Goal: Task Accomplishment & Management: Manage account settings

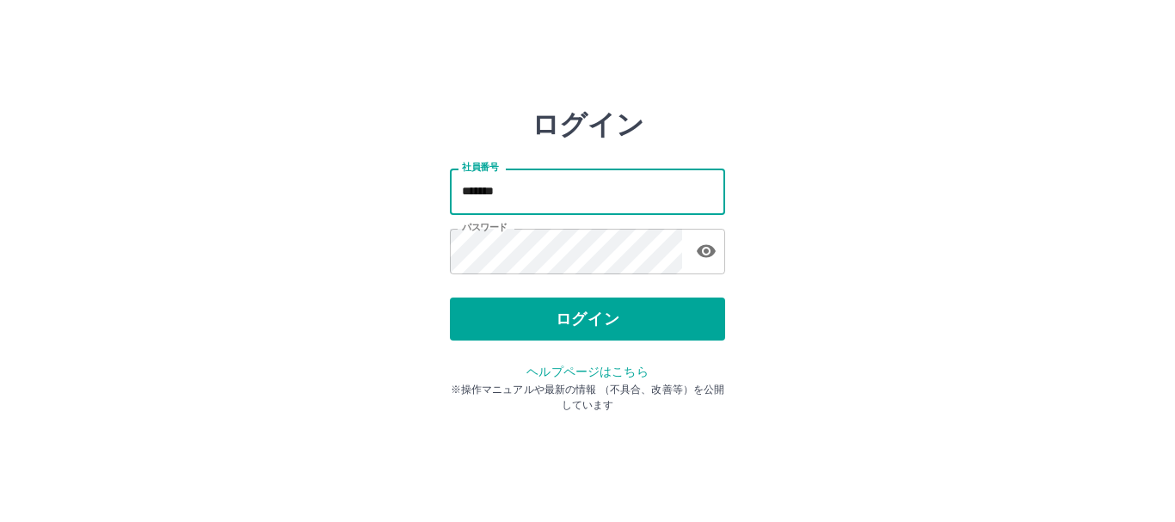
click at [458, 192] on input "*******" at bounding box center [587, 192] width 275 height 46
type input "*******"
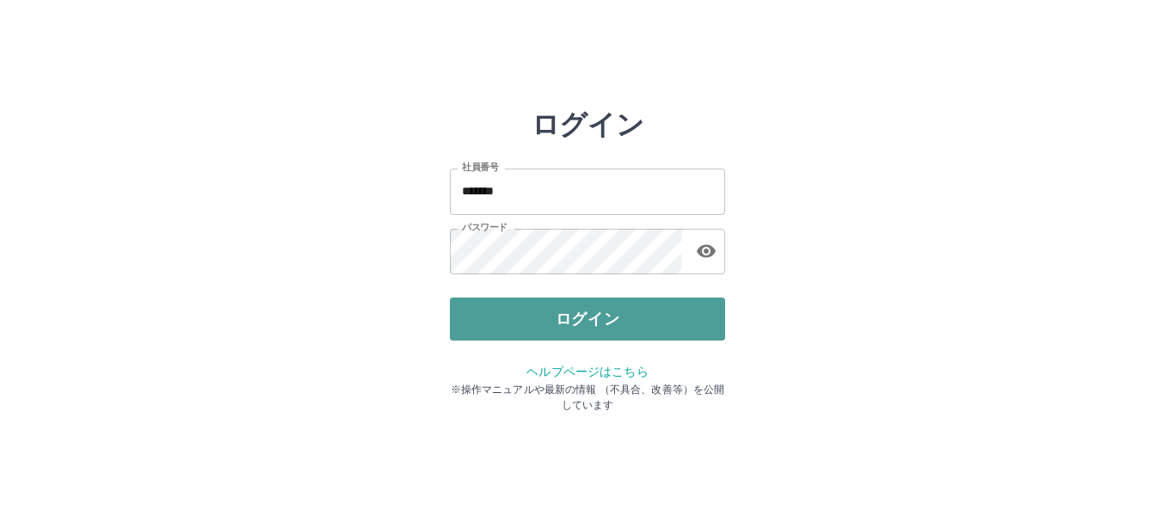
click at [518, 315] on button "ログイン" at bounding box center [587, 319] width 275 height 43
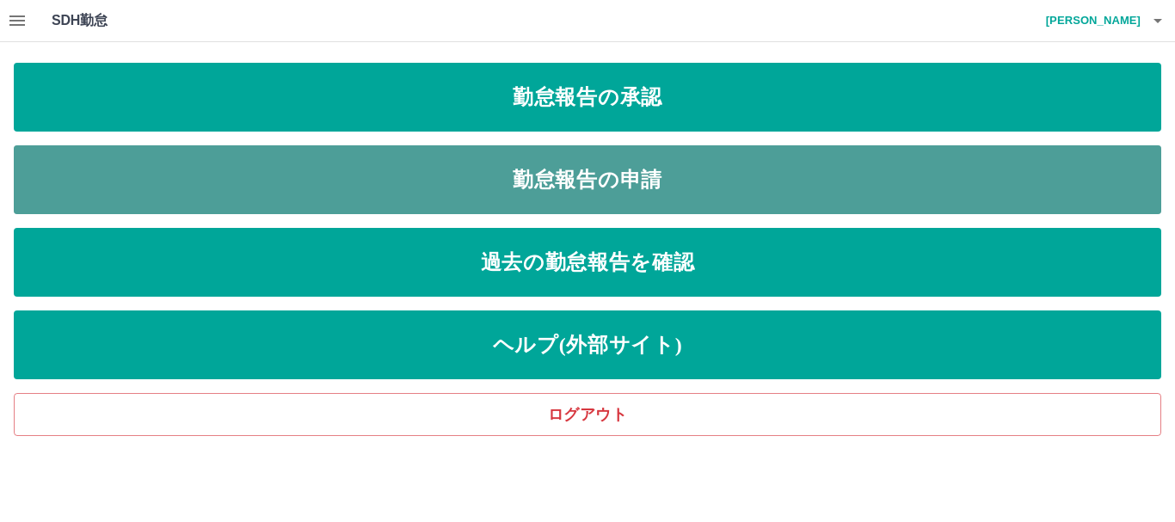
click at [547, 189] on link "勤怠報告の申請" at bounding box center [587, 179] width 1147 height 69
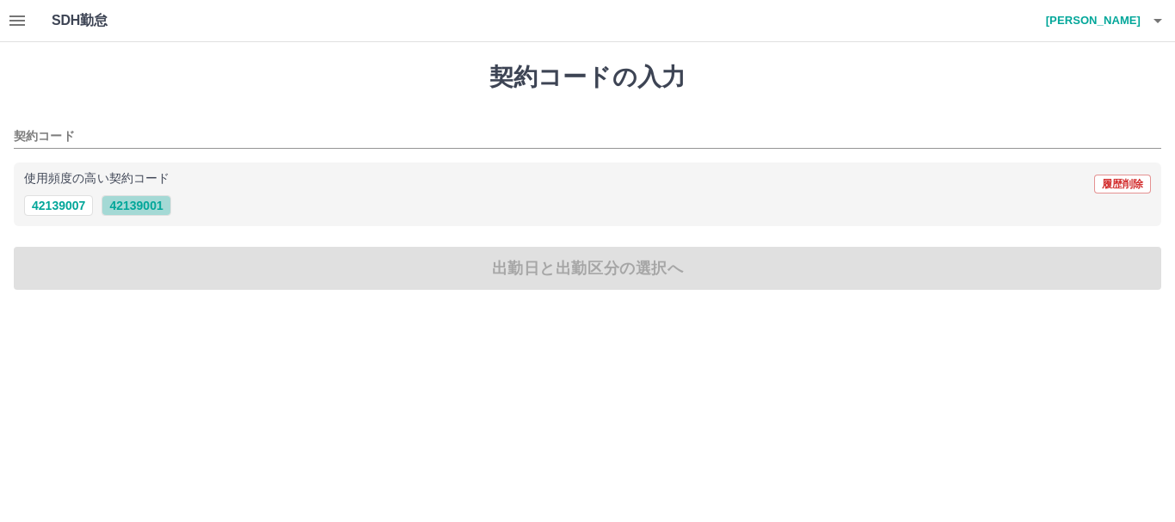
click at [140, 202] on button "42139001" at bounding box center [135, 205] width 69 height 21
type input "********"
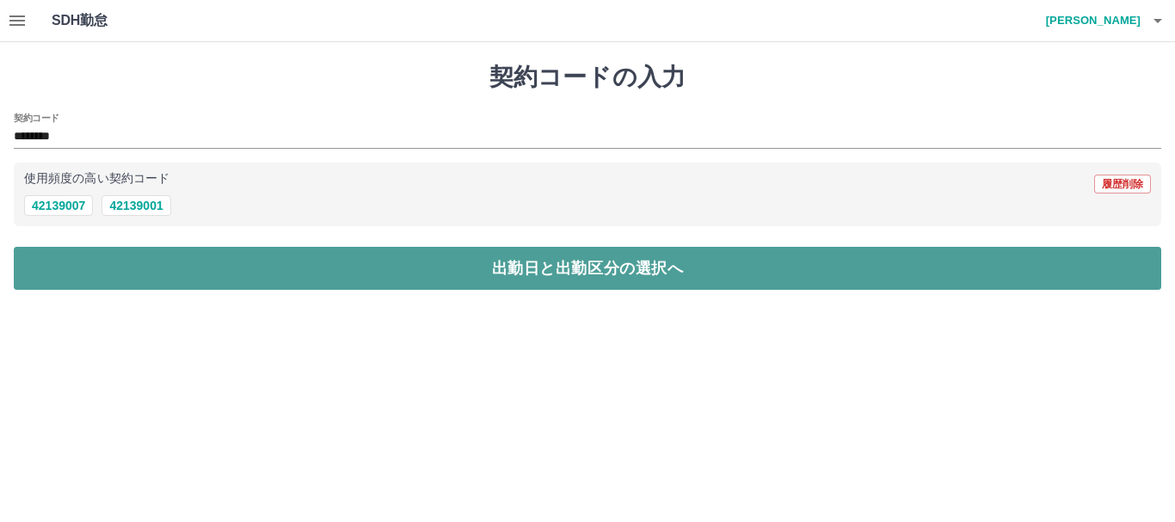
click at [151, 268] on button "出勤日と出勤区分の選択へ" at bounding box center [587, 268] width 1147 height 43
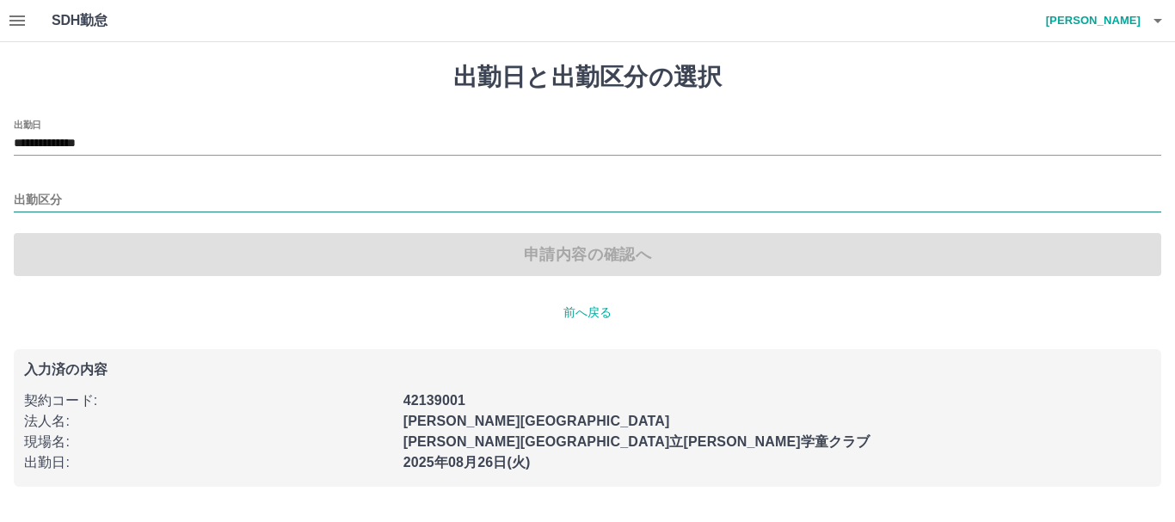
click at [68, 191] on input "出勤区分" at bounding box center [587, 201] width 1147 height 22
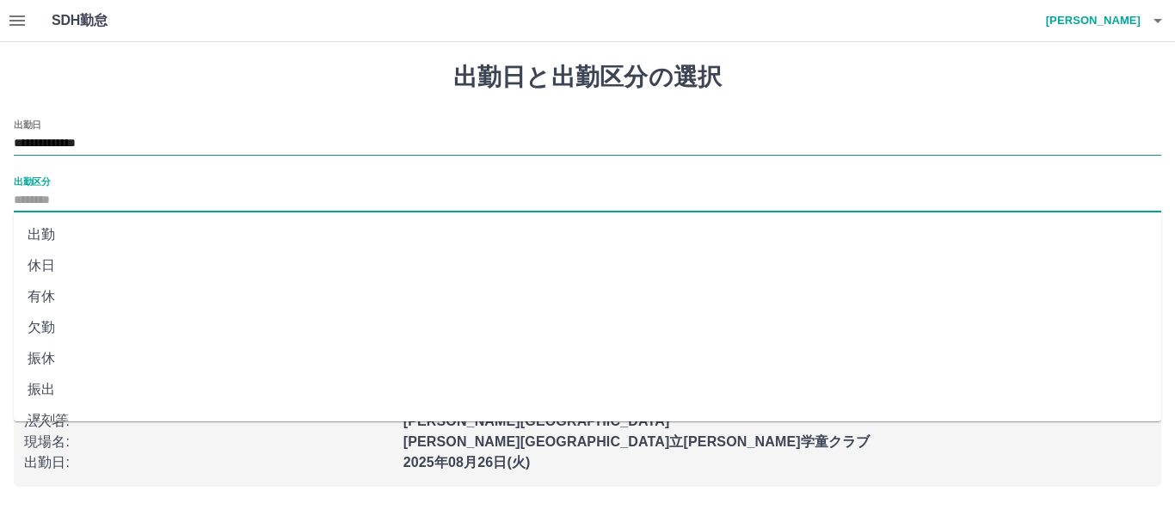
click at [144, 145] on input "**********" at bounding box center [587, 144] width 1147 height 22
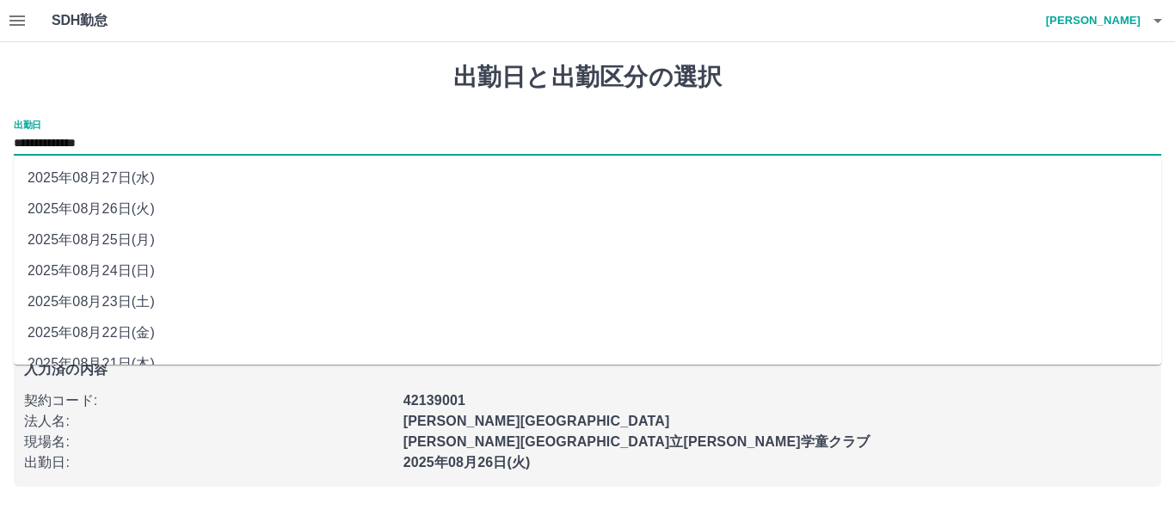
click at [140, 237] on li "2025年08月25日(月)" at bounding box center [587, 239] width 1147 height 31
type input "**********"
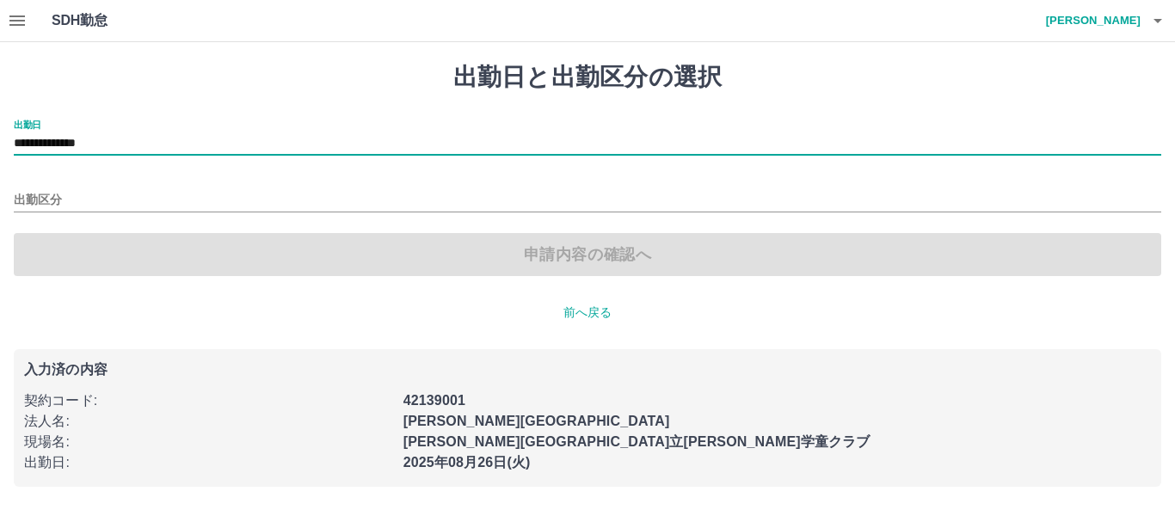
click at [126, 251] on div "申請内容の確認へ" at bounding box center [587, 254] width 1147 height 43
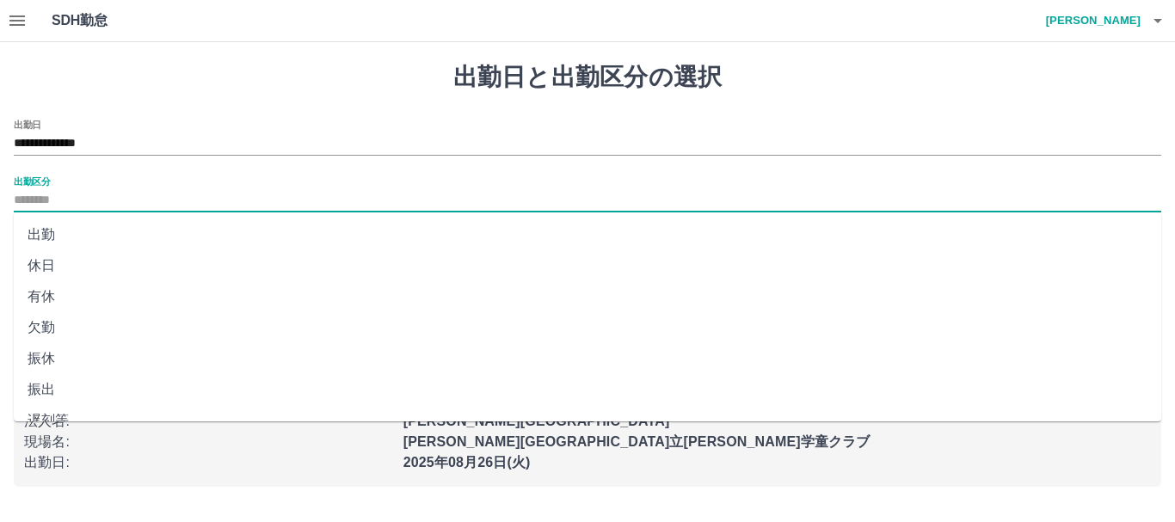
click at [123, 192] on input "出勤区分" at bounding box center [587, 201] width 1147 height 22
click at [83, 231] on li "出勤" at bounding box center [587, 234] width 1147 height 31
type input "**"
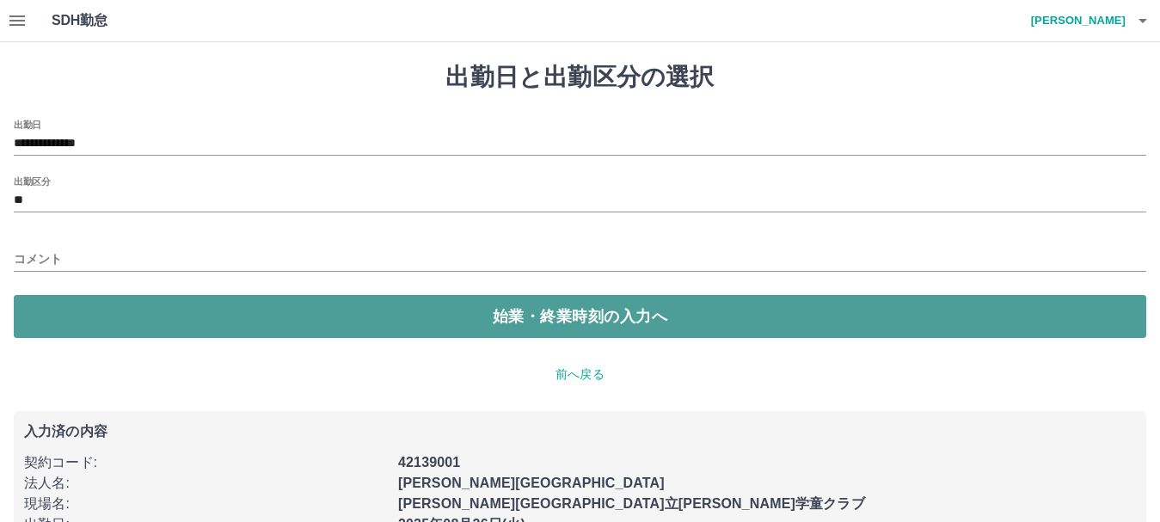
click at [93, 320] on button "始業・終業時刻の入力へ" at bounding box center [580, 316] width 1133 height 43
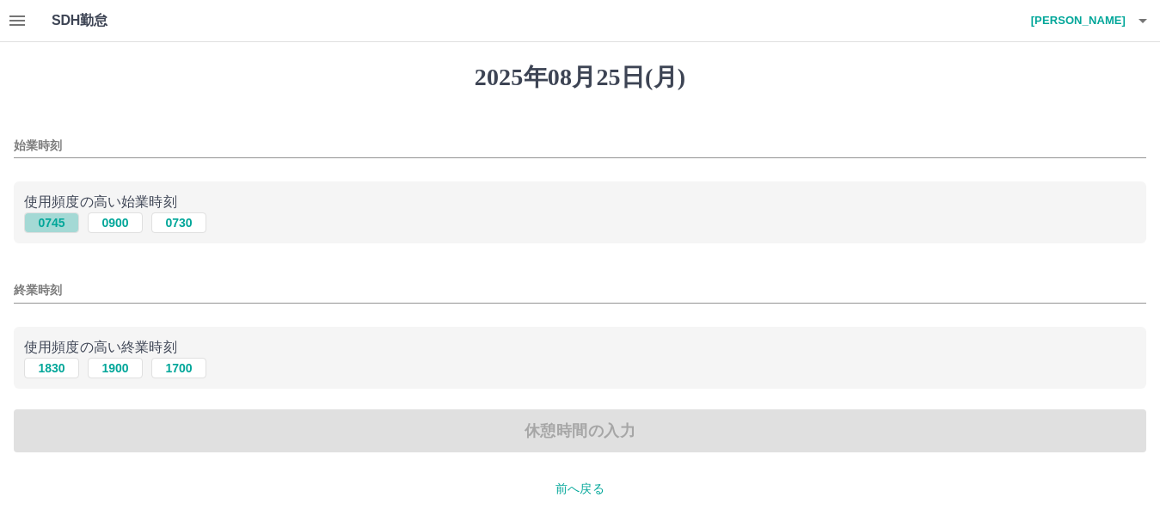
click at [52, 224] on button "0745" at bounding box center [51, 222] width 55 height 21
type input "****"
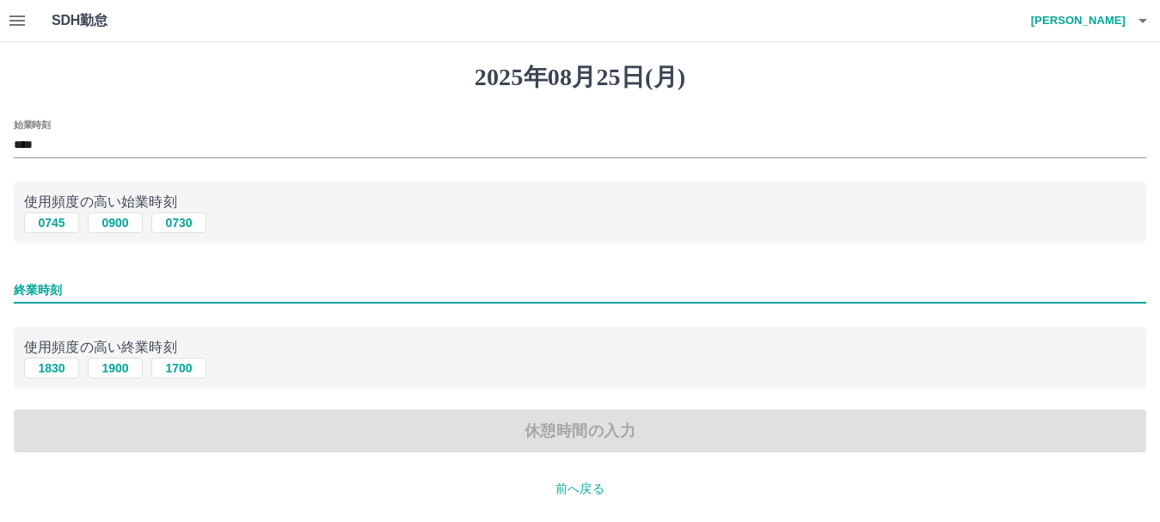
click at [78, 284] on input "終業時刻" at bounding box center [580, 290] width 1133 height 25
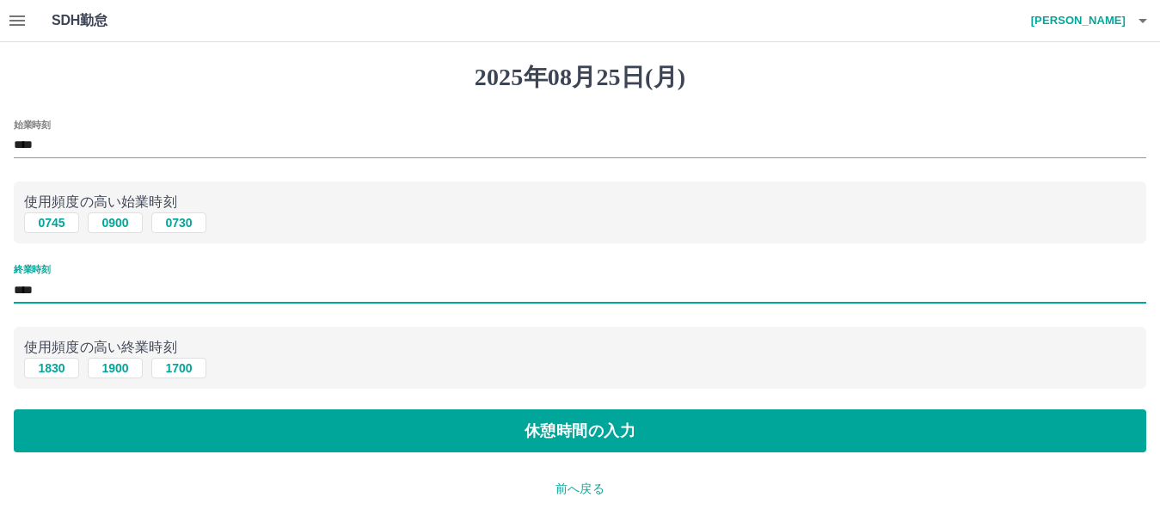
type input "****"
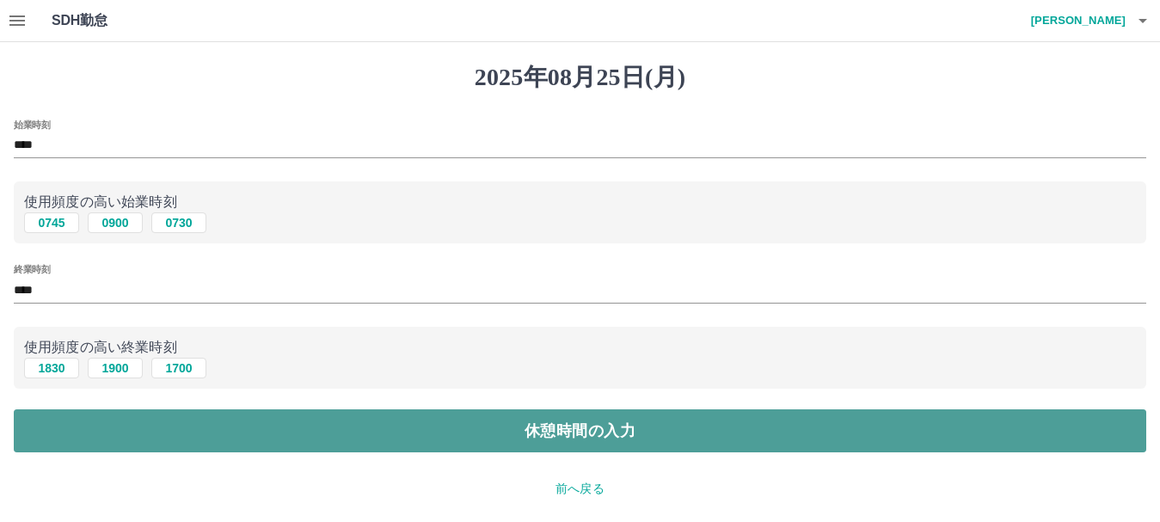
click at [218, 437] on button "休憩時間の入力" at bounding box center [580, 430] width 1133 height 43
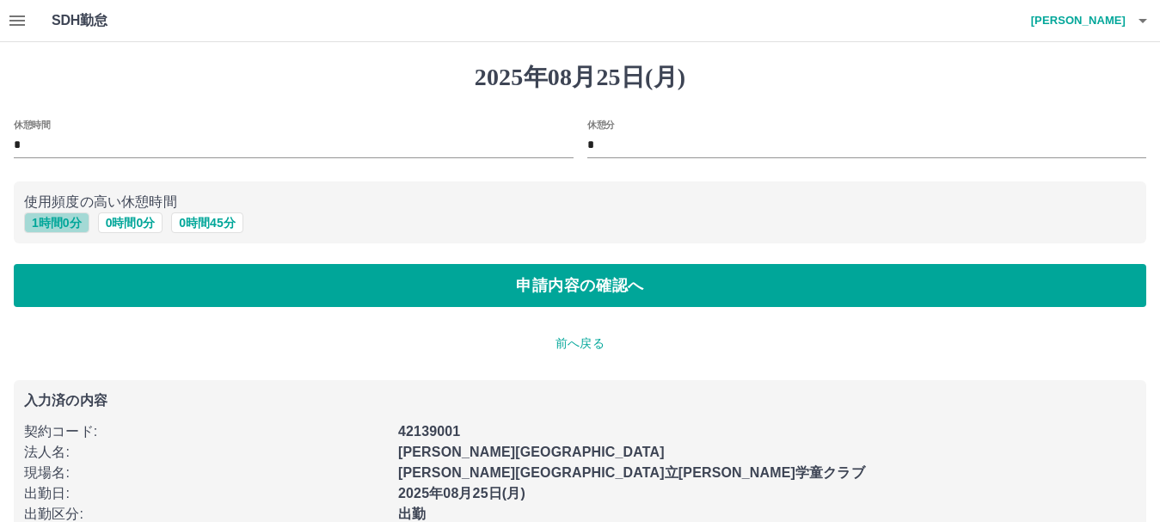
click at [58, 221] on button "1 時間 0 分" at bounding box center [56, 222] width 65 height 21
type input "*"
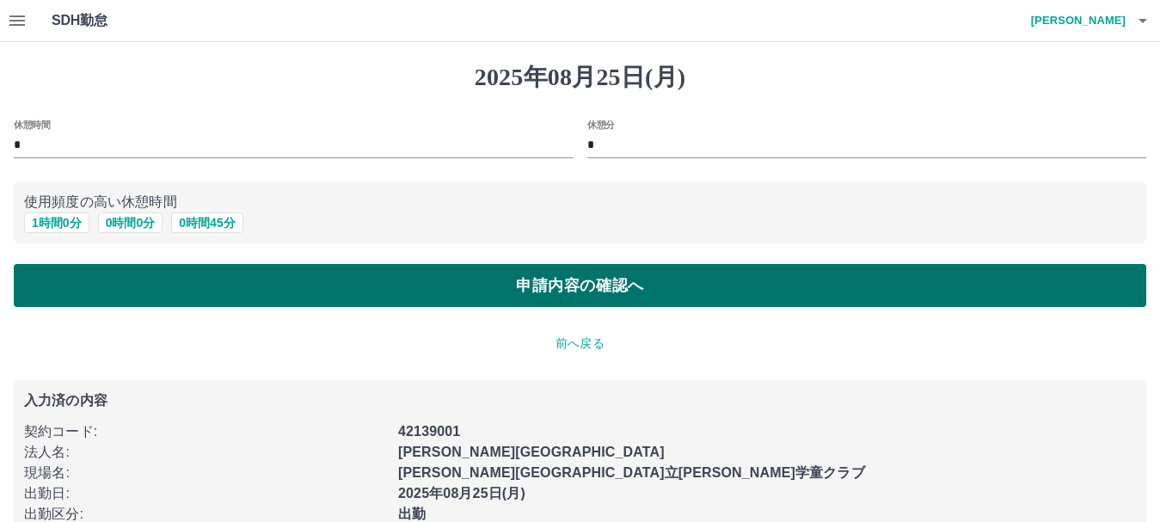
click at [132, 290] on button "申請内容の確認へ" at bounding box center [580, 285] width 1133 height 43
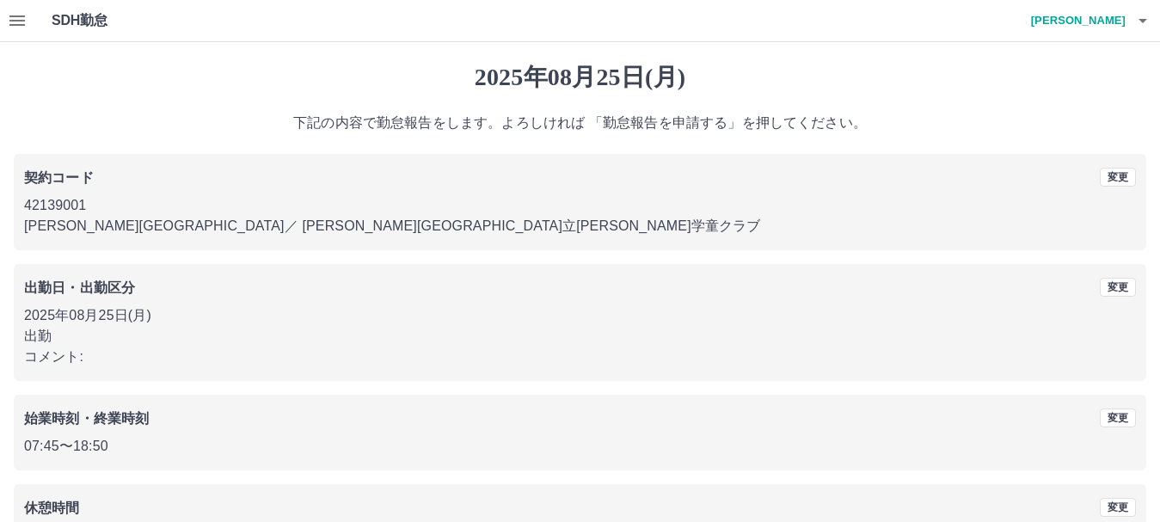
scroll to position [122, 0]
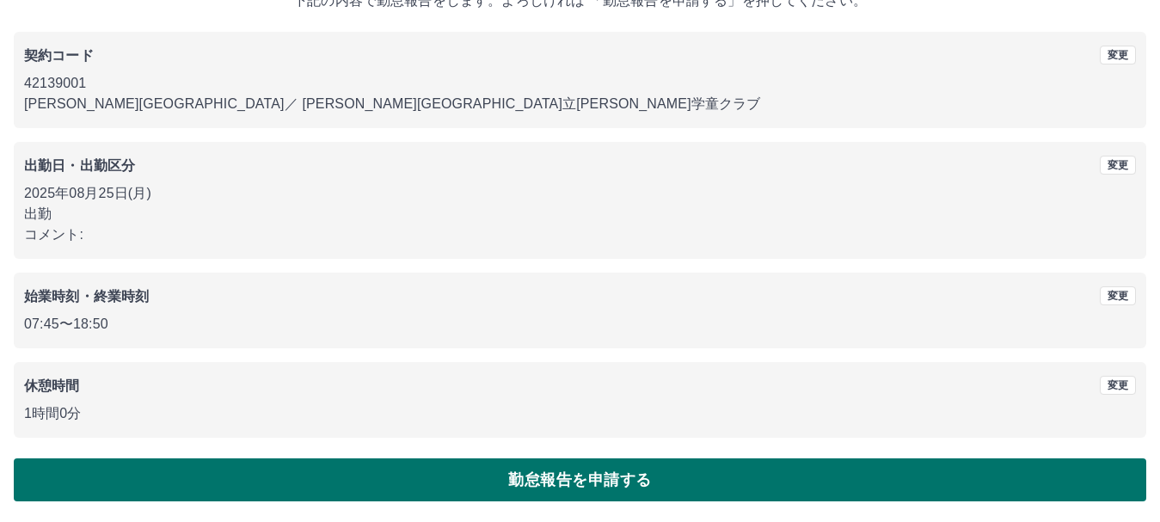
click at [531, 481] on button "勤怠報告を申請する" at bounding box center [580, 479] width 1133 height 43
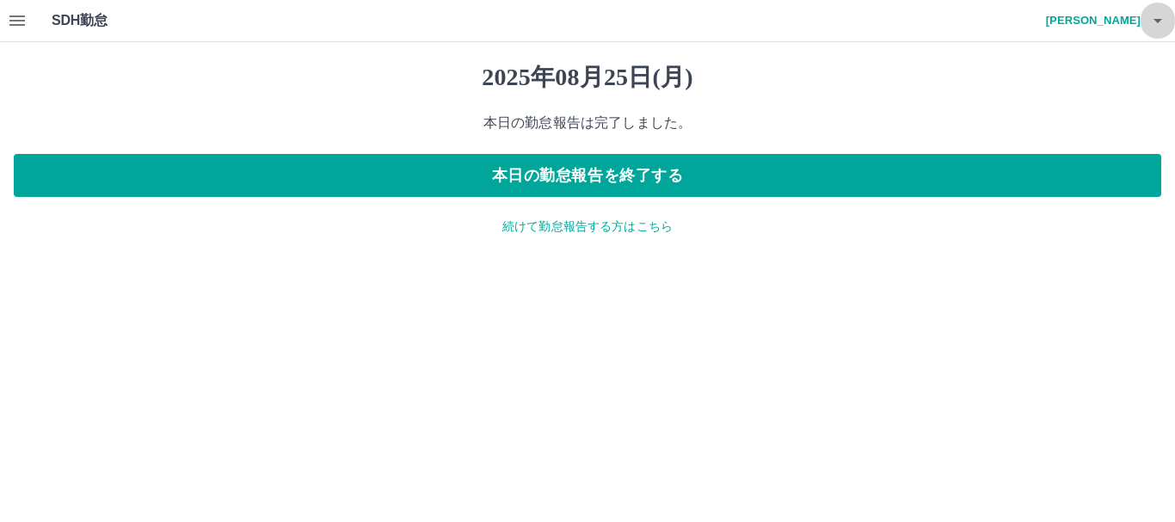
click at [1154, 21] on icon "button" at bounding box center [1157, 20] width 21 height 21
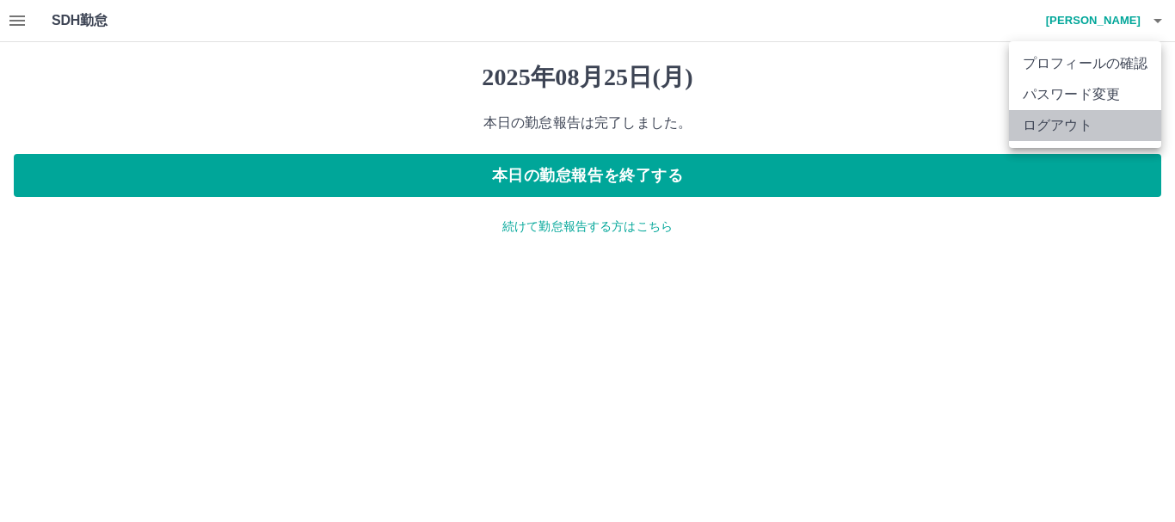
click at [1082, 126] on li "ログアウト" at bounding box center [1085, 125] width 152 height 31
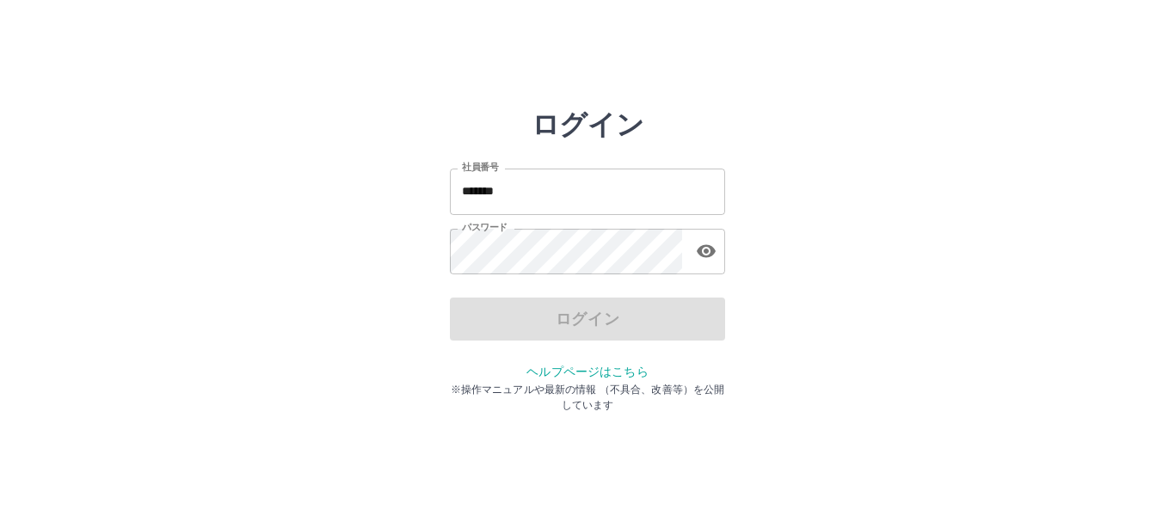
click at [455, 188] on input "*******" at bounding box center [587, 192] width 275 height 46
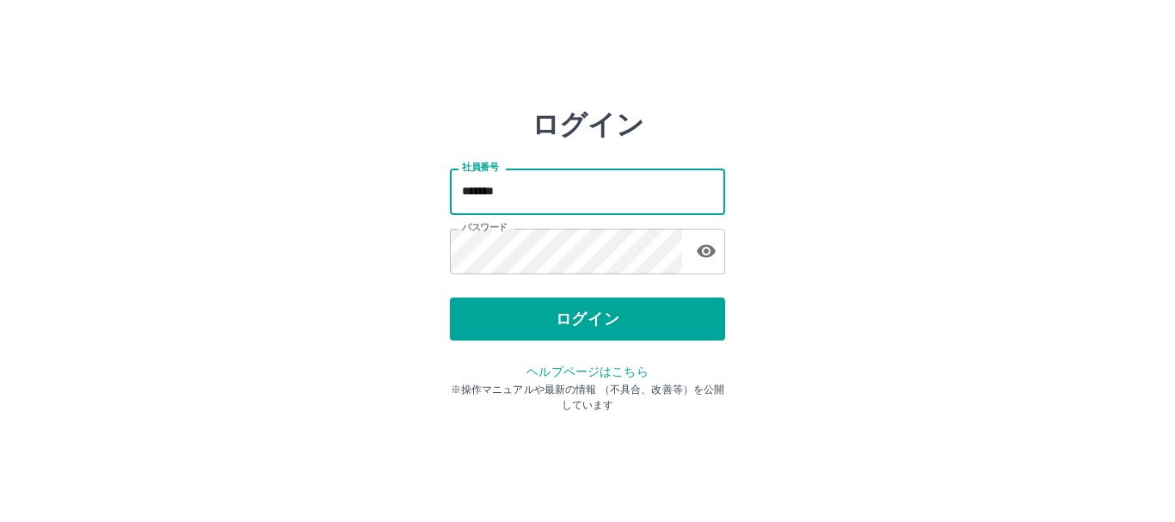
type input "*******"
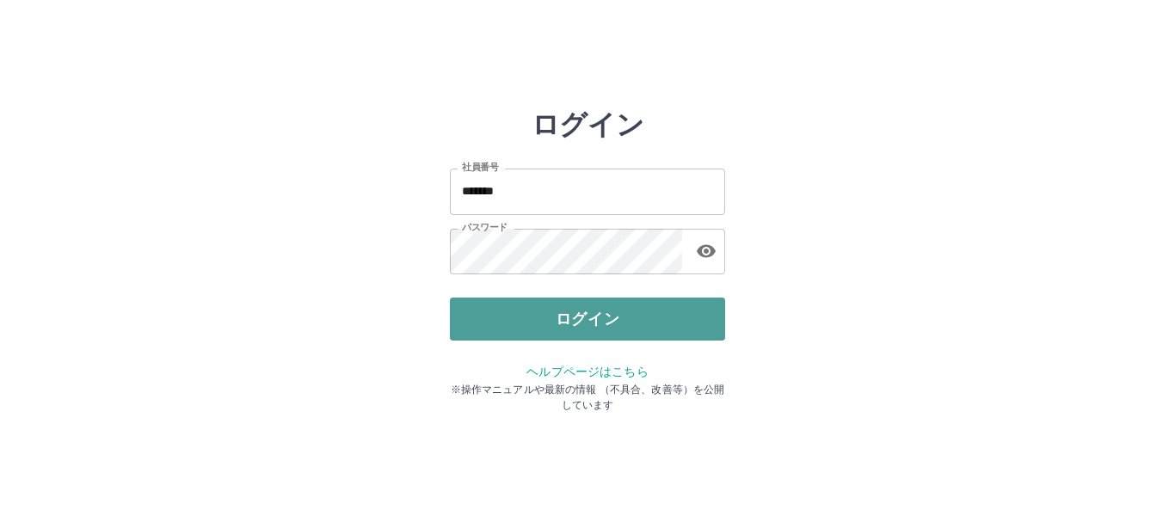
click at [558, 313] on button "ログイン" at bounding box center [587, 319] width 275 height 43
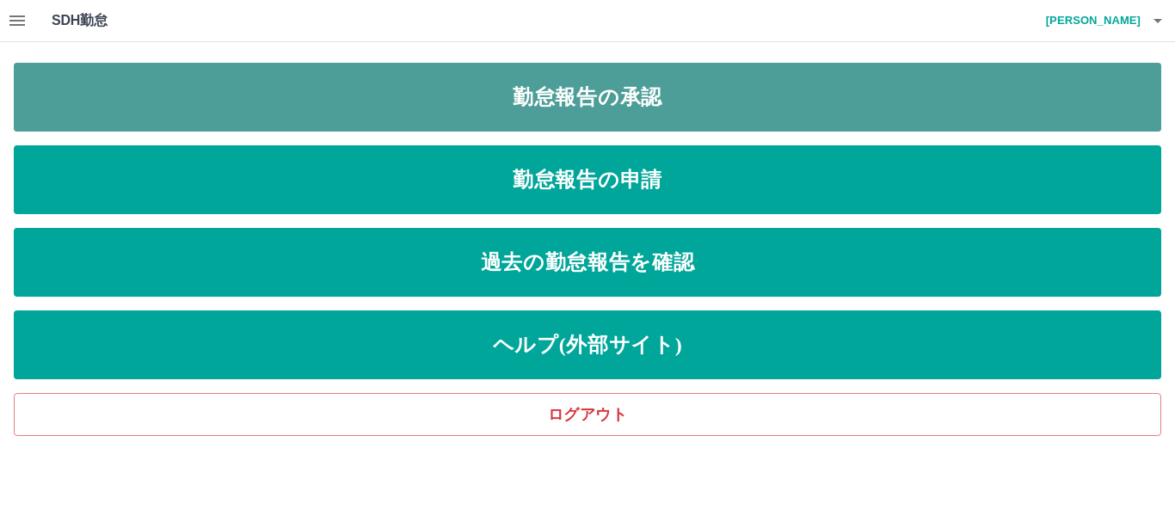
click at [650, 88] on link "勤怠報告の承認" at bounding box center [587, 97] width 1147 height 69
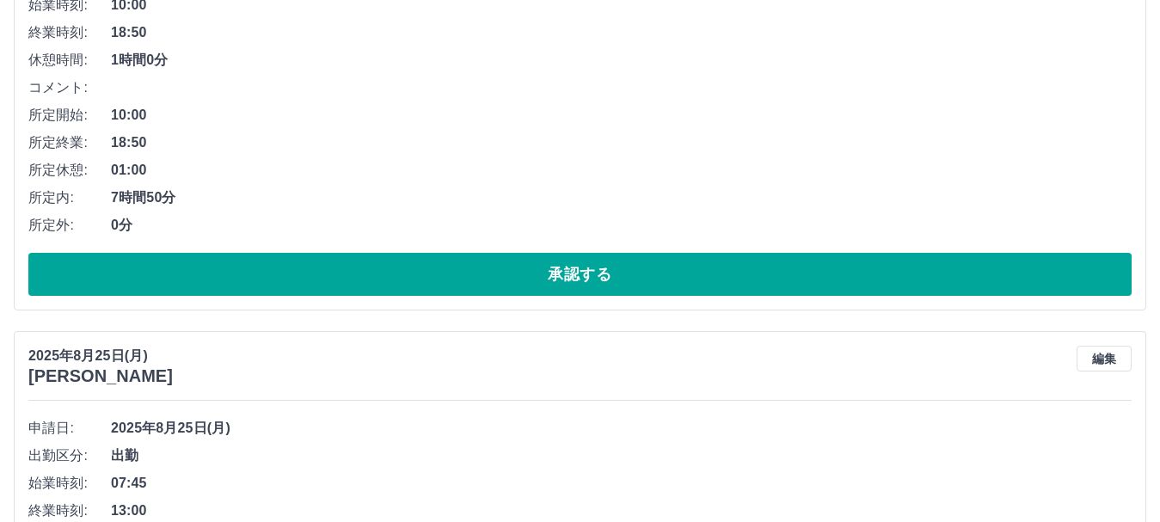
scroll to position [344, 0]
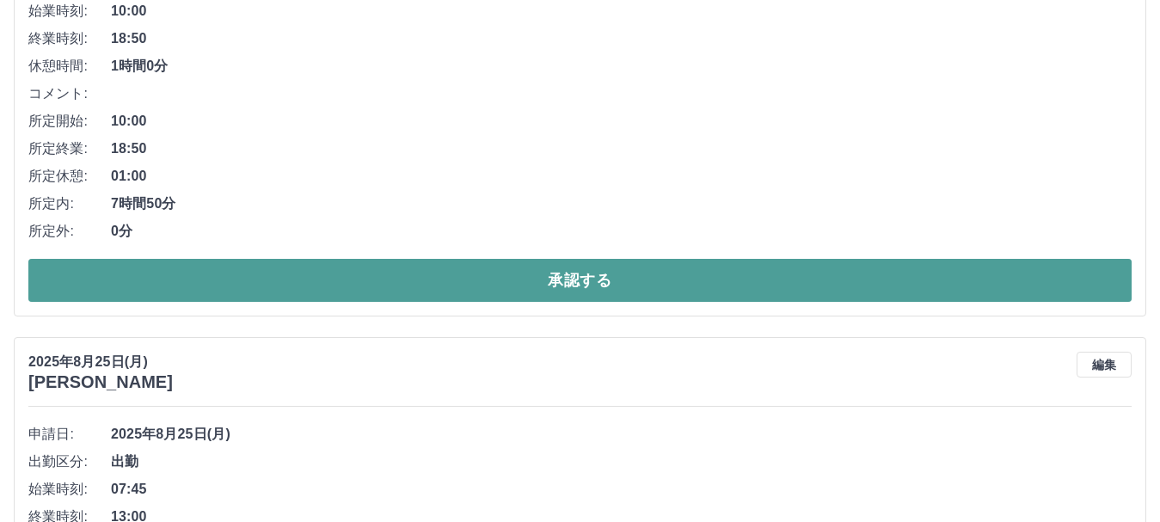
click at [632, 286] on button "承認する" at bounding box center [580, 280] width 1104 height 43
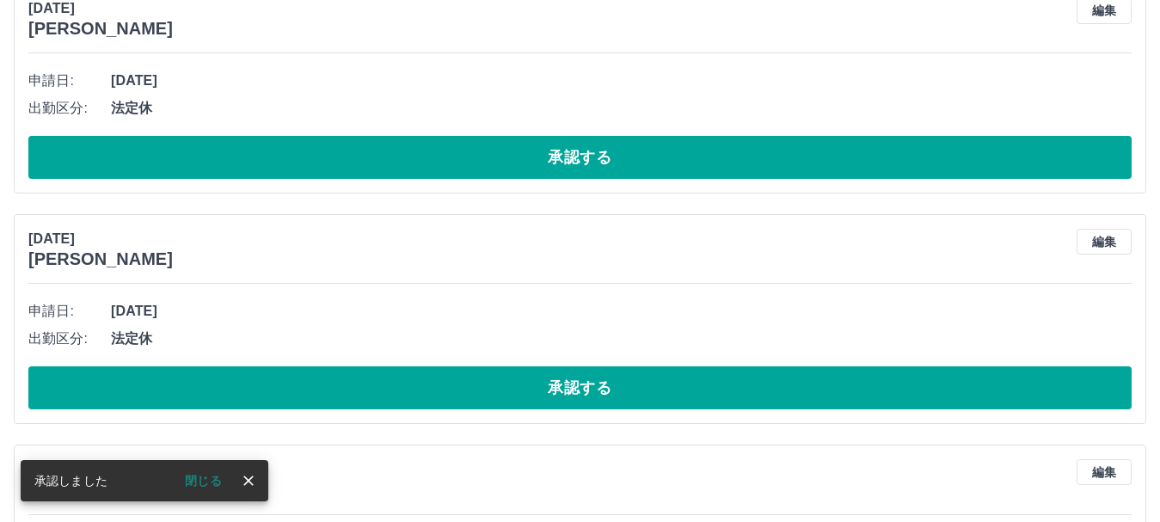
scroll to position [5554, 0]
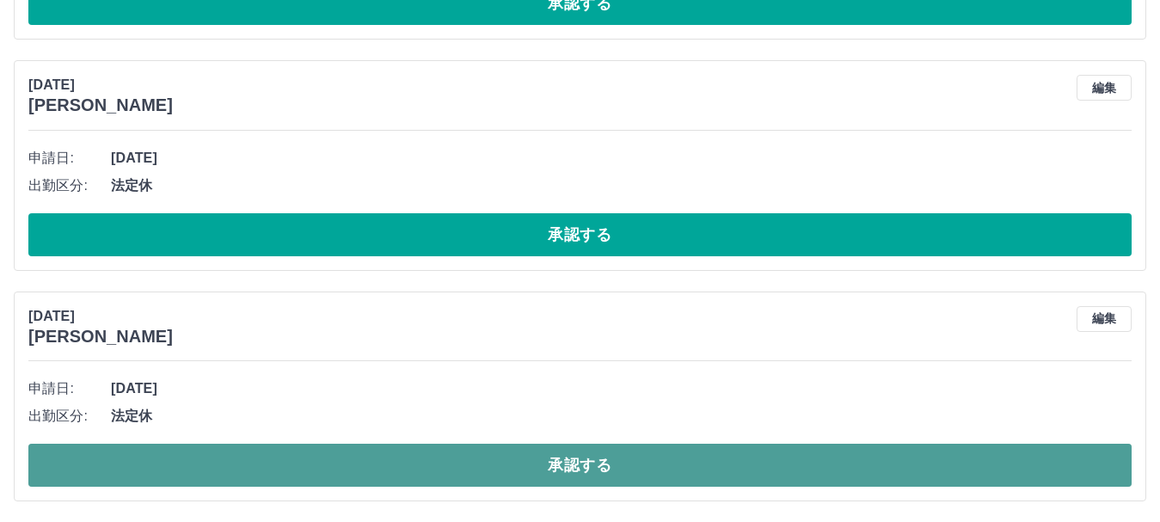
click at [623, 472] on button "承認する" at bounding box center [580, 465] width 1104 height 43
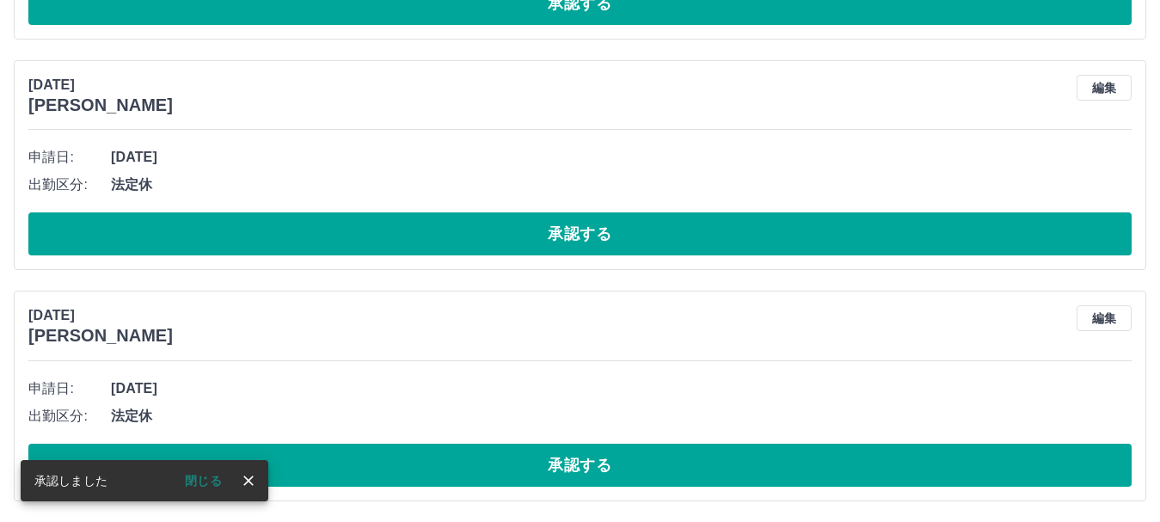
scroll to position [5323, 0]
click at [624, 468] on button "承認する" at bounding box center [580, 465] width 1104 height 43
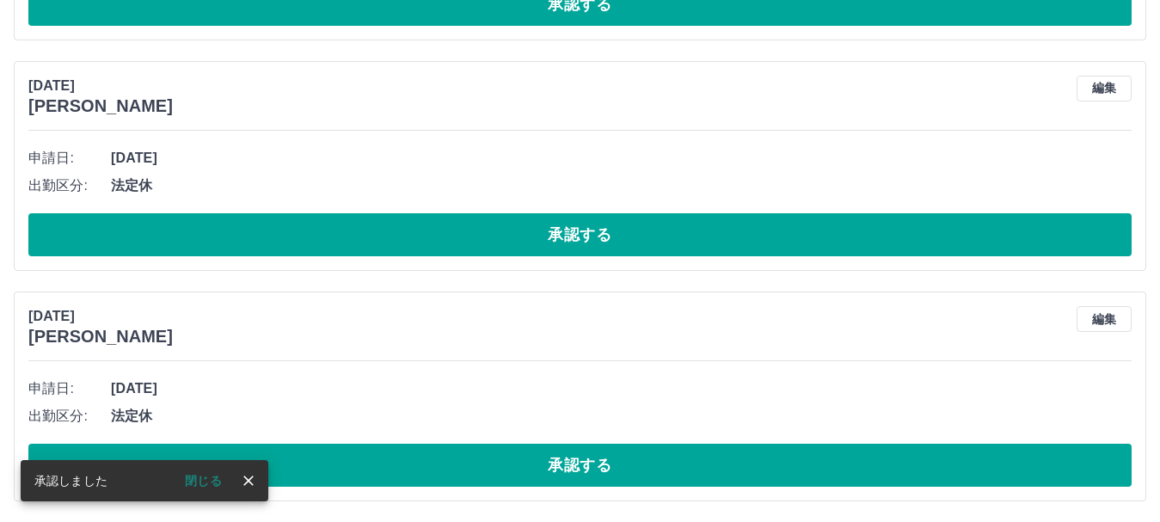
scroll to position [5092, 0]
click at [624, 468] on button "承認する" at bounding box center [580, 465] width 1104 height 43
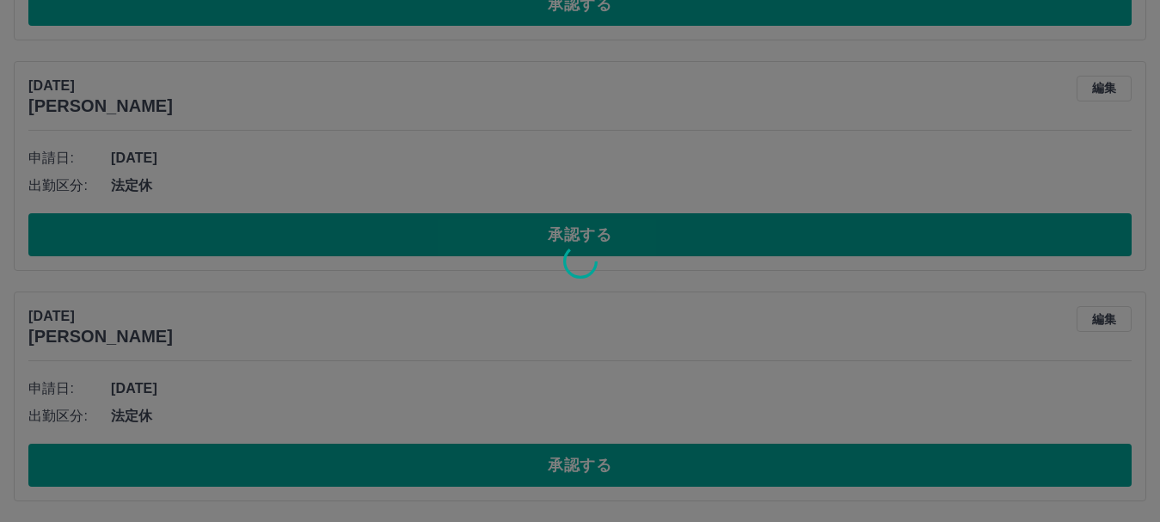
scroll to position [4862, 0]
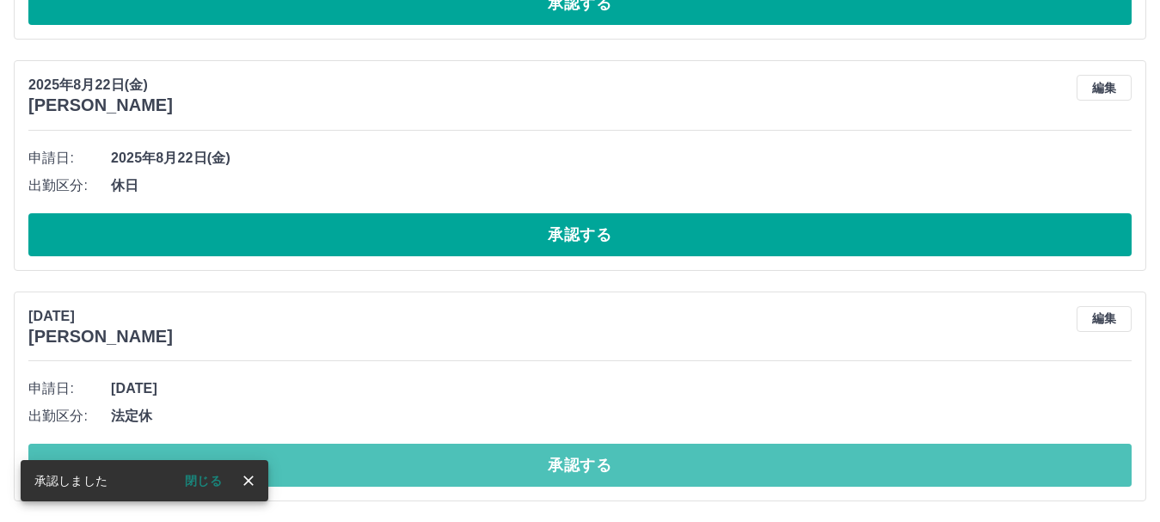
click at [622, 467] on button "承認する" at bounding box center [580, 465] width 1104 height 43
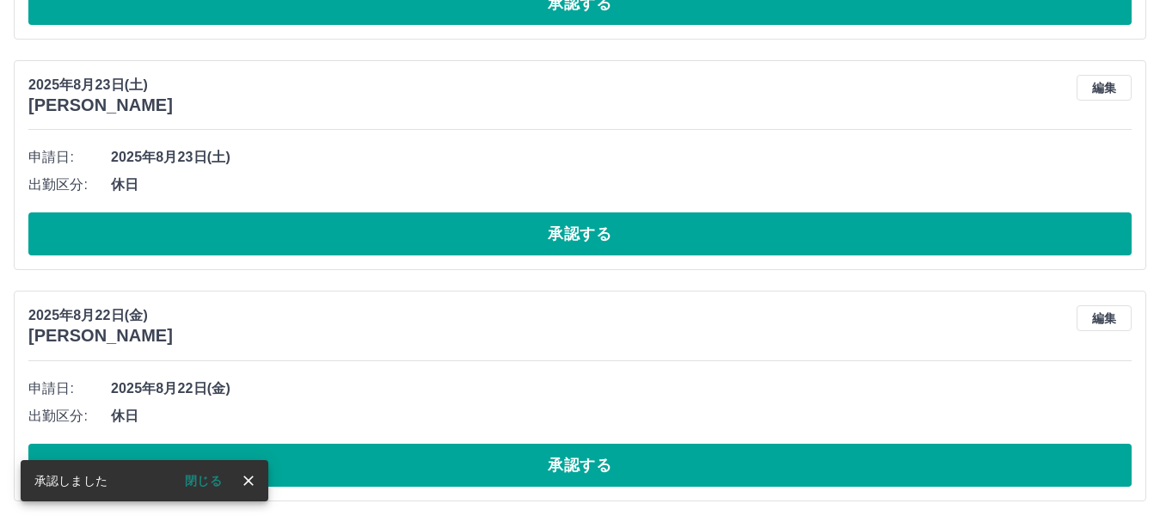
scroll to position [4631, 0]
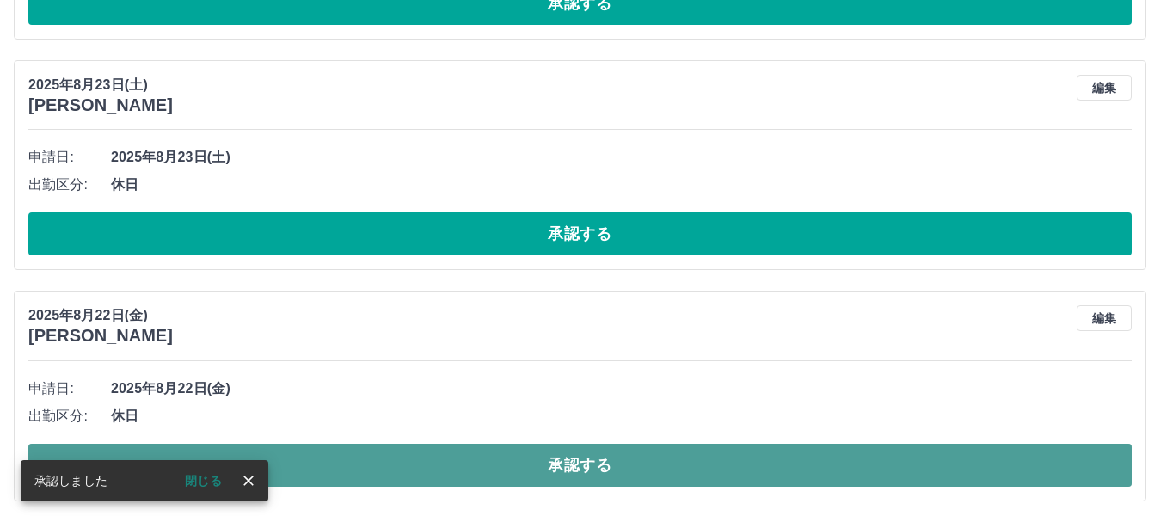
click at [578, 460] on button "承認する" at bounding box center [580, 465] width 1104 height 43
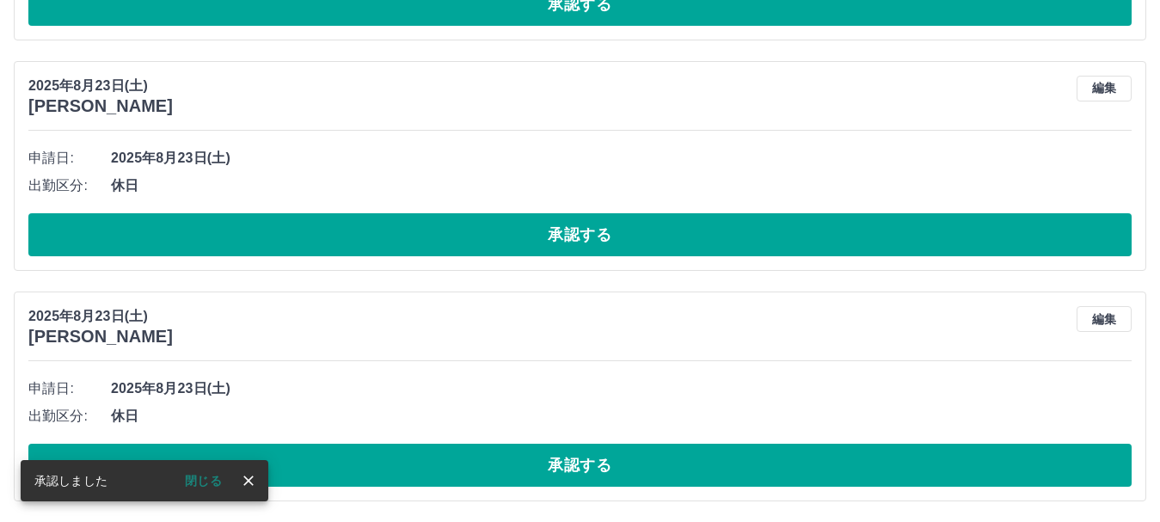
scroll to position [4400, 0]
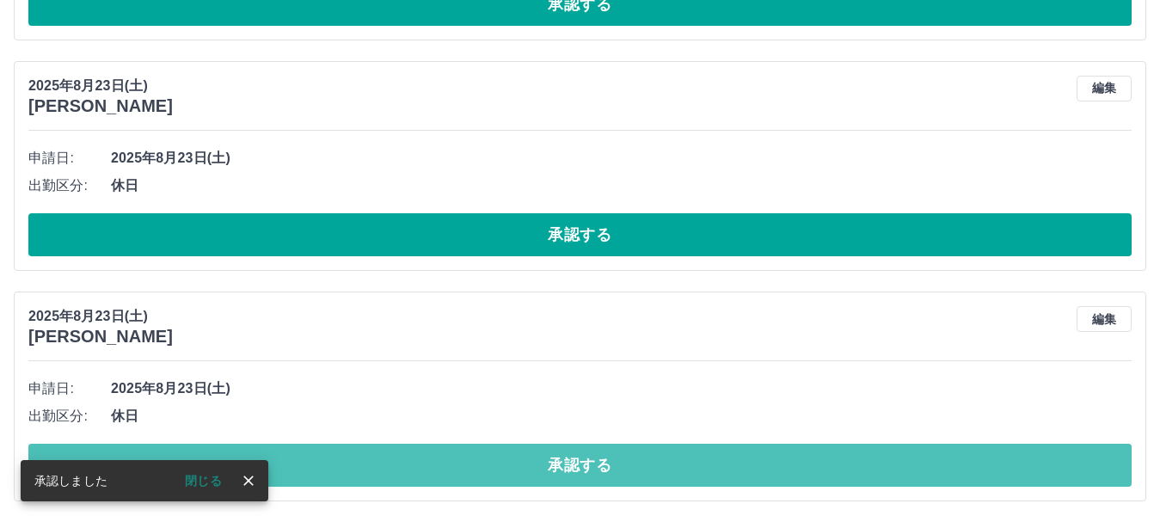
click at [578, 453] on button "承認する" at bounding box center [580, 465] width 1104 height 43
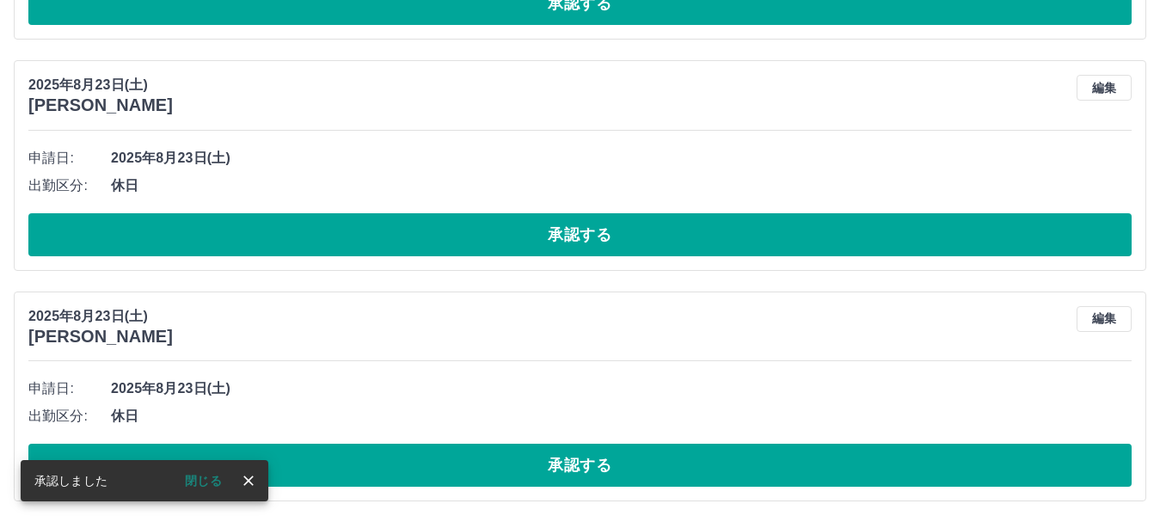
scroll to position [4169, 0]
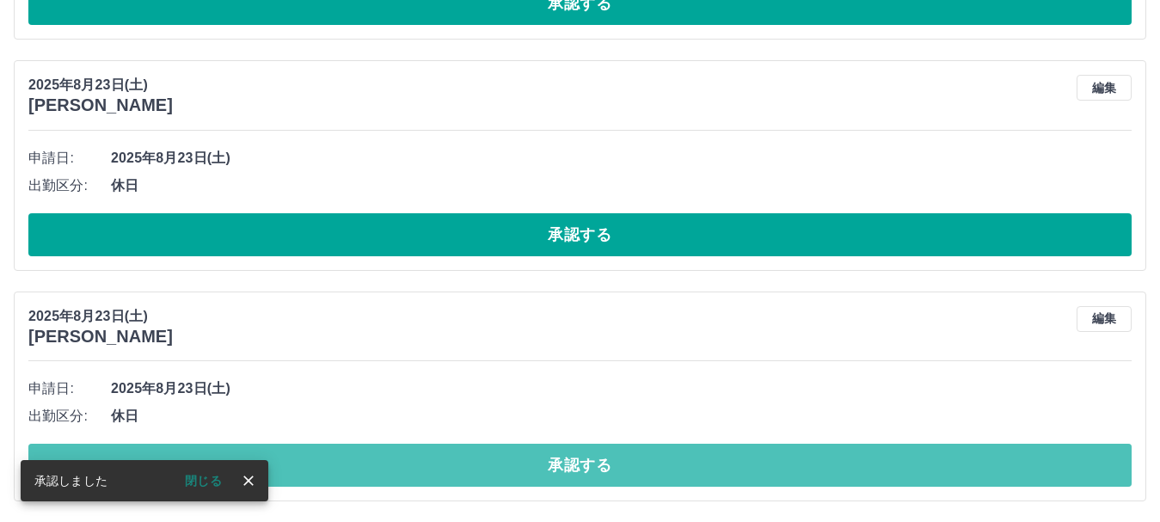
click at [578, 453] on button "承認する" at bounding box center [580, 465] width 1104 height 43
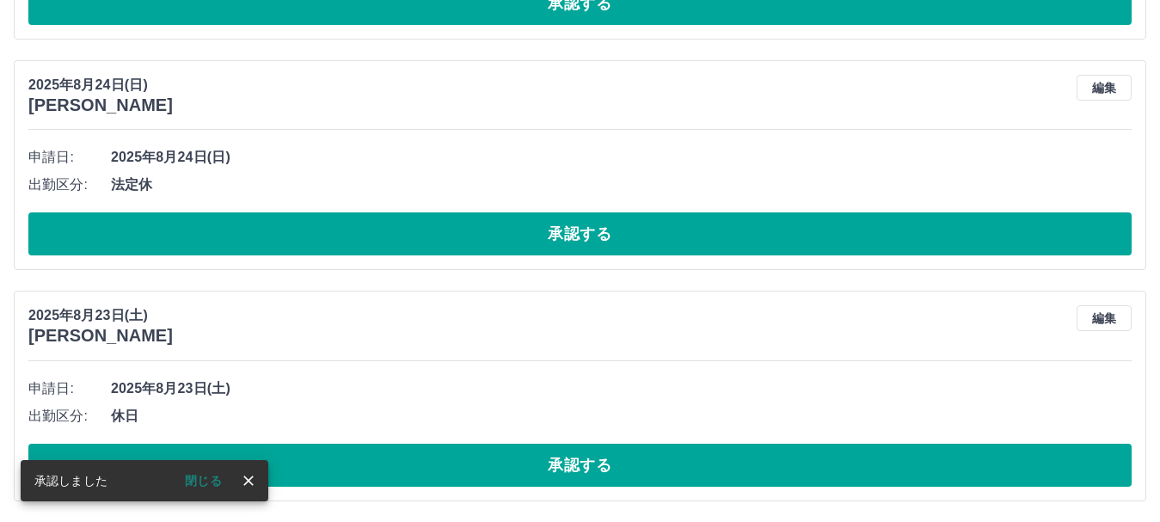
scroll to position [3939, 0]
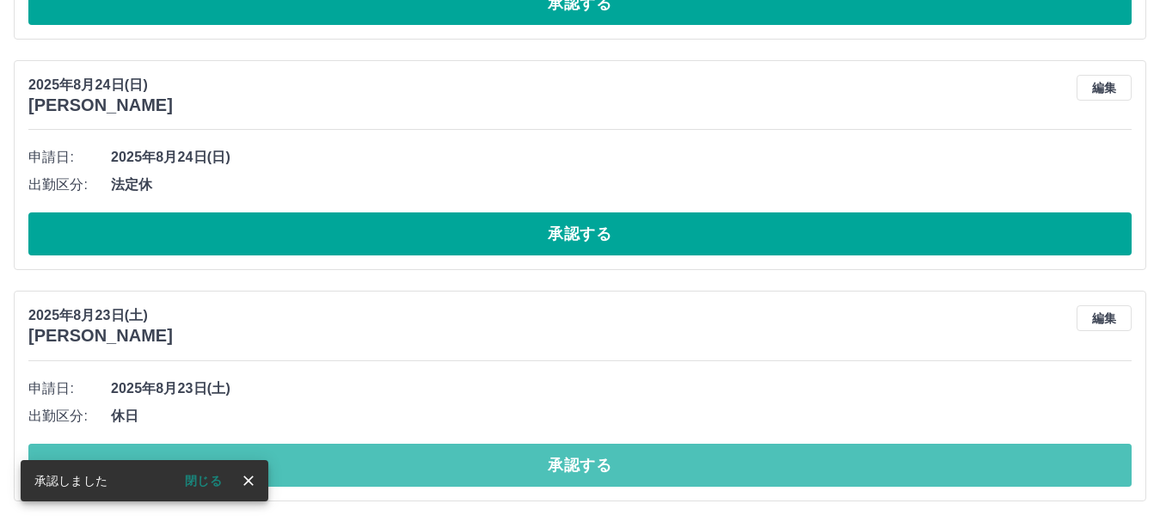
click at [578, 453] on button "承認する" at bounding box center [580, 465] width 1104 height 43
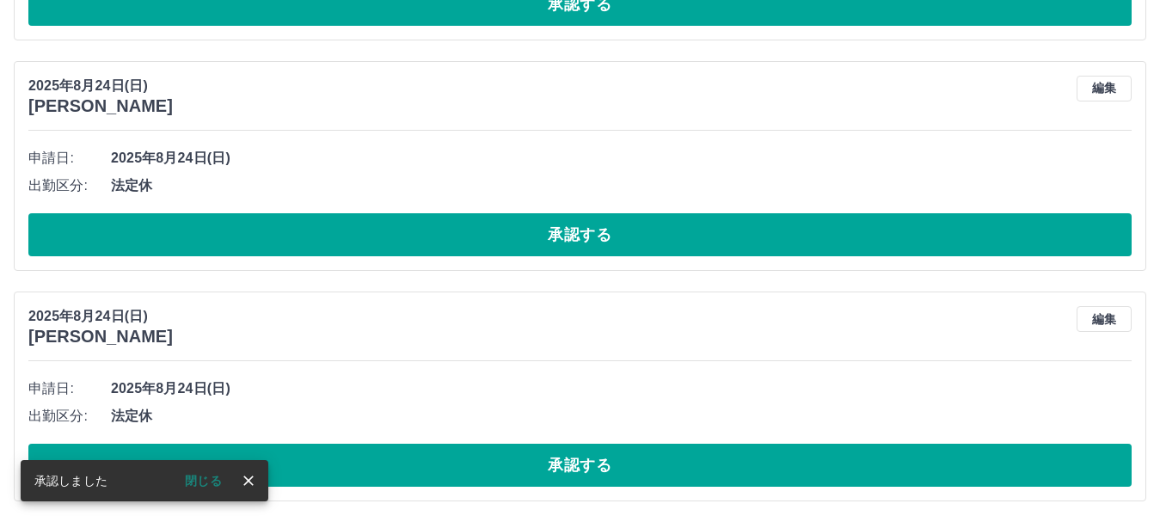
scroll to position [3707, 0]
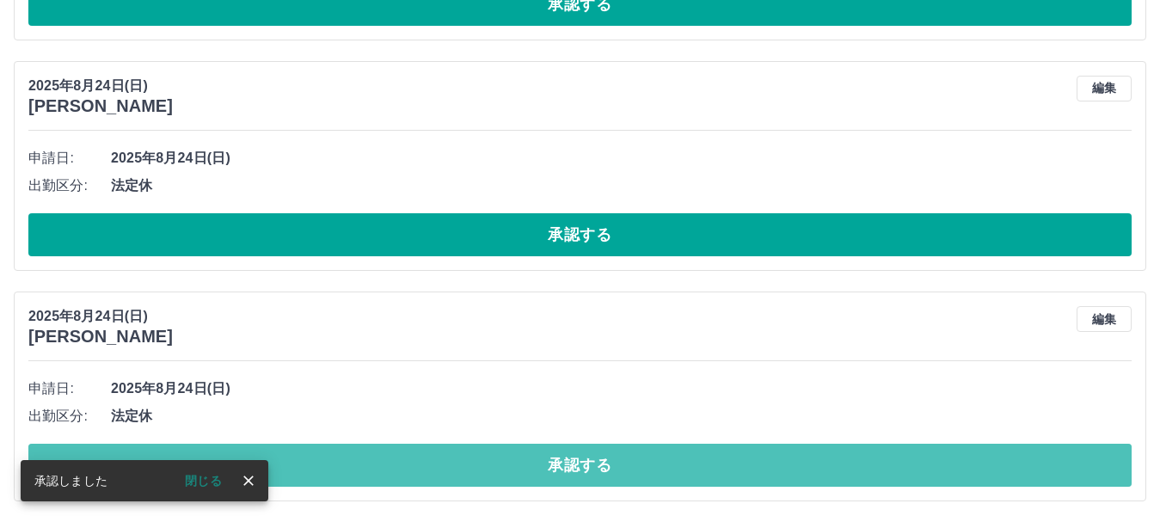
click at [578, 453] on button "承認する" at bounding box center [580, 465] width 1104 height 43
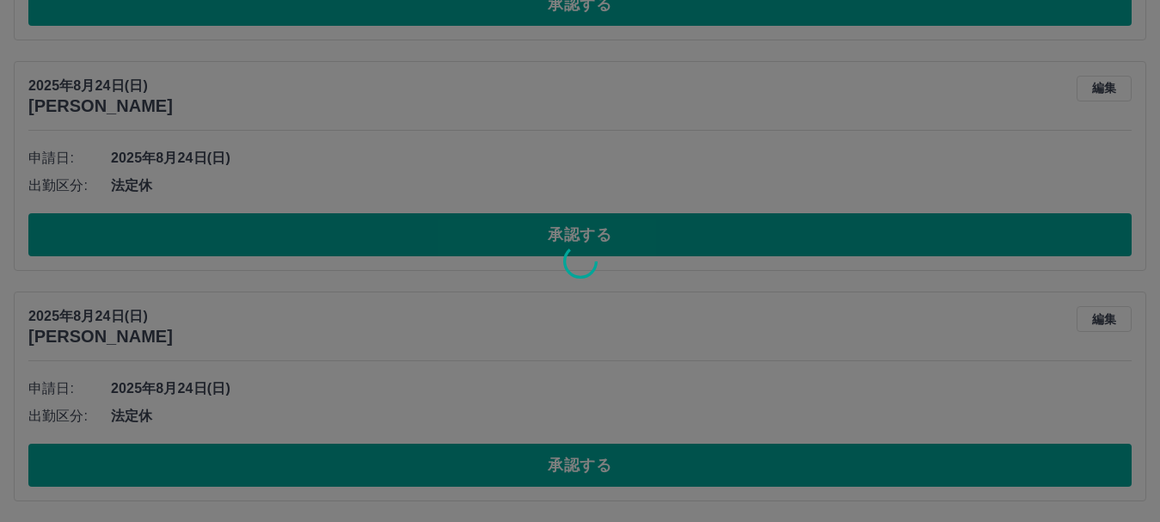
scroll to position [3477, 0]
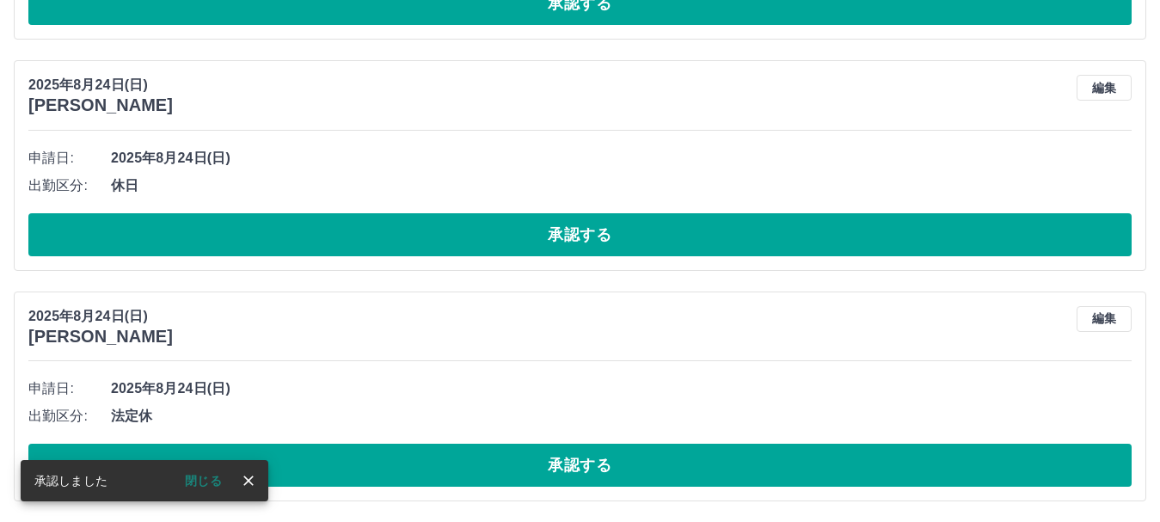
click at [578, 453] on button "承認する" at bounding box center [580, 465] width 1104 height 43
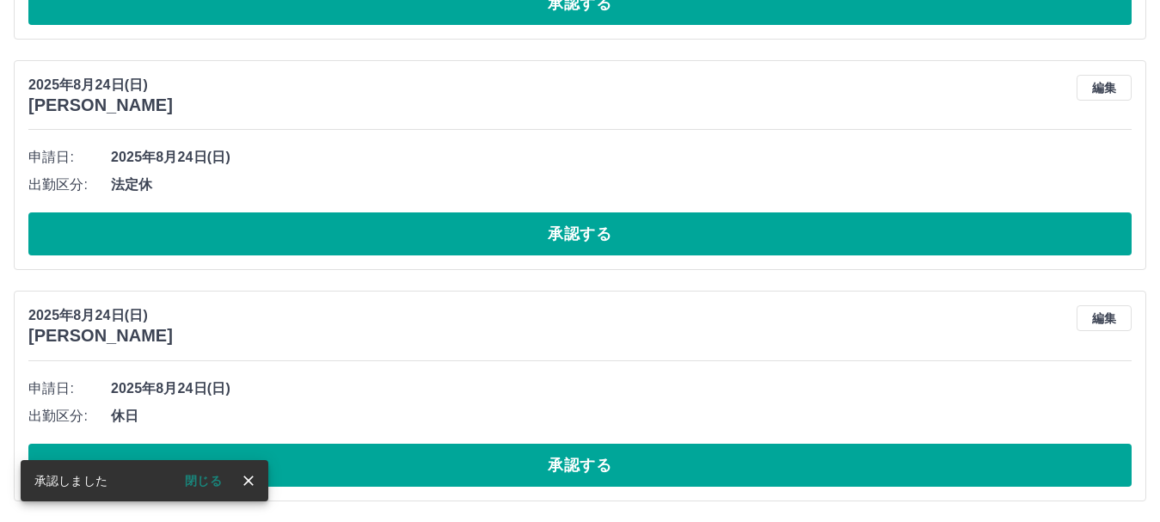
scroll to position [3246, 0]
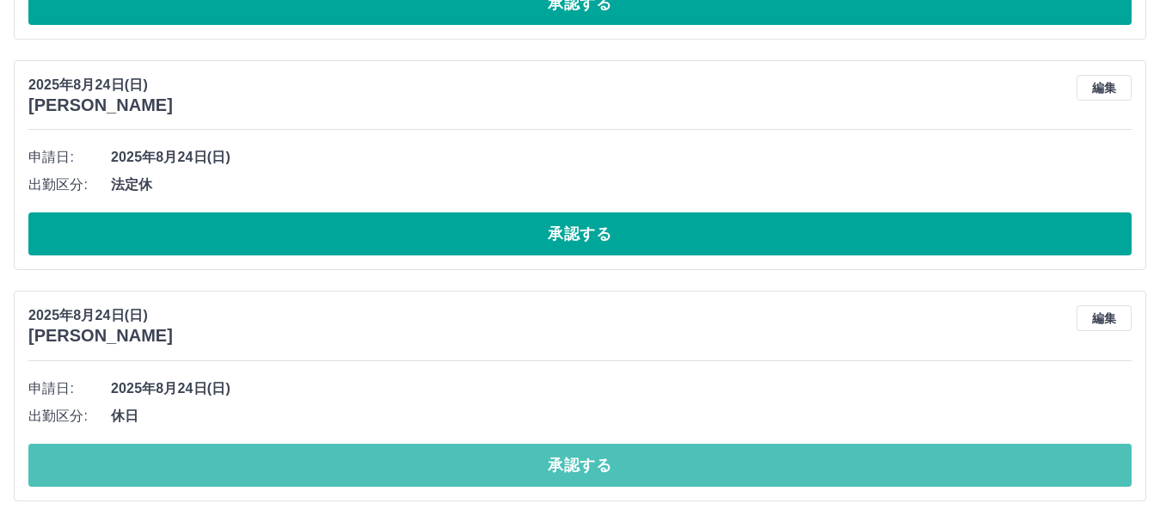
click at [809, 454] on button "承認する" at bounding box center [580, 465] width 1104 height 43
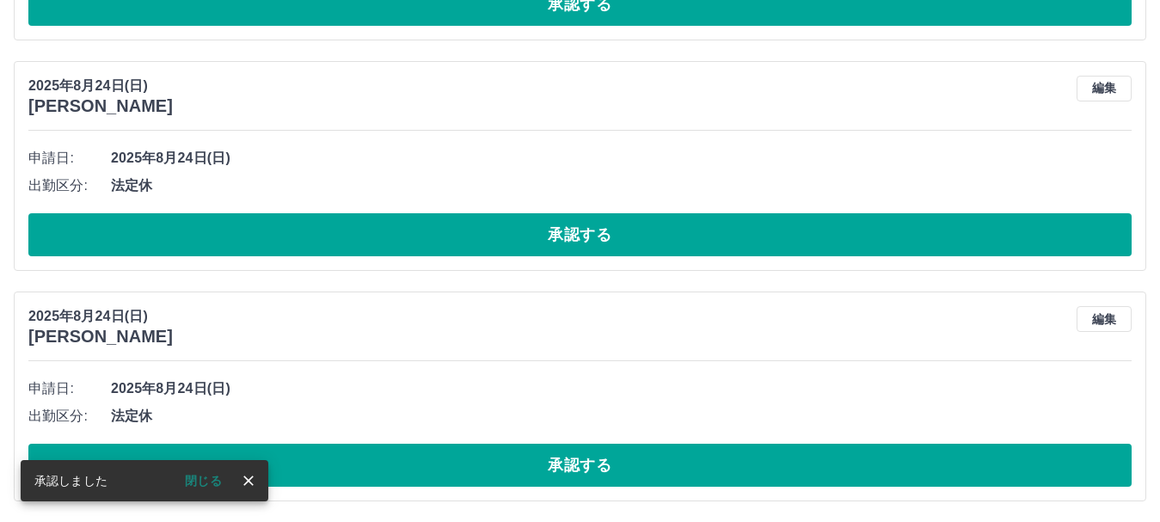
scroll to position [3015, 0]
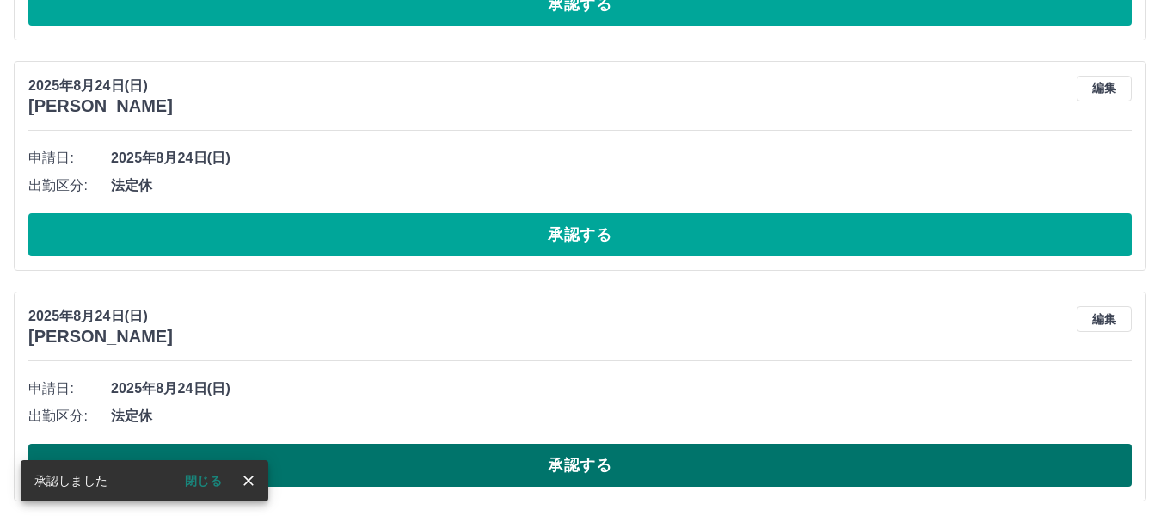
click at [889, 477] on button "承認する" at bounding box center [580, 465] width 1104 height 43
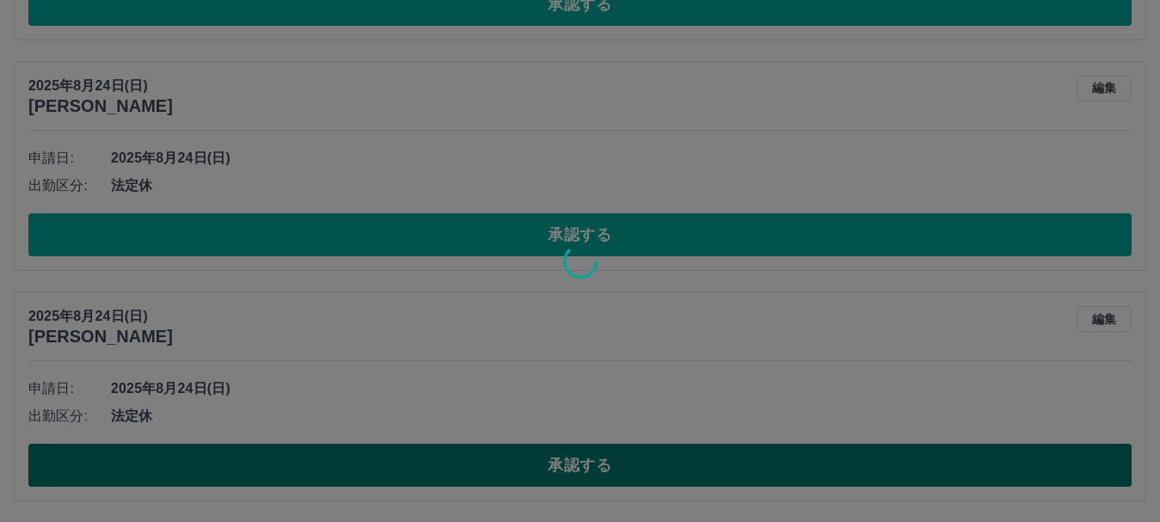
scroll to position [2784, 0]
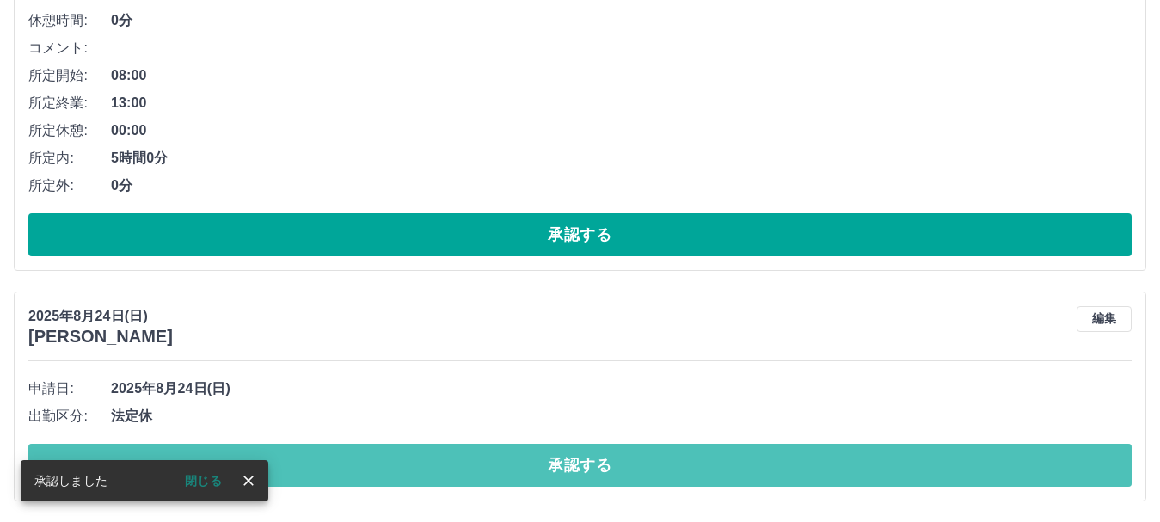
click at [889, 477] on button "承認する" at bounding box center [580, 465] width 1104 height 43
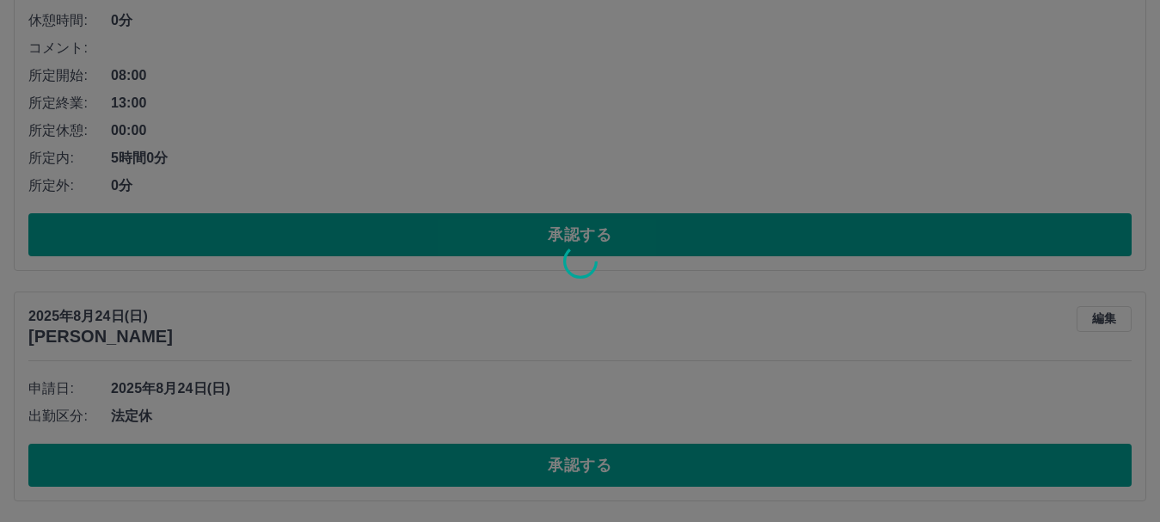
scroll to position [2554, 0]
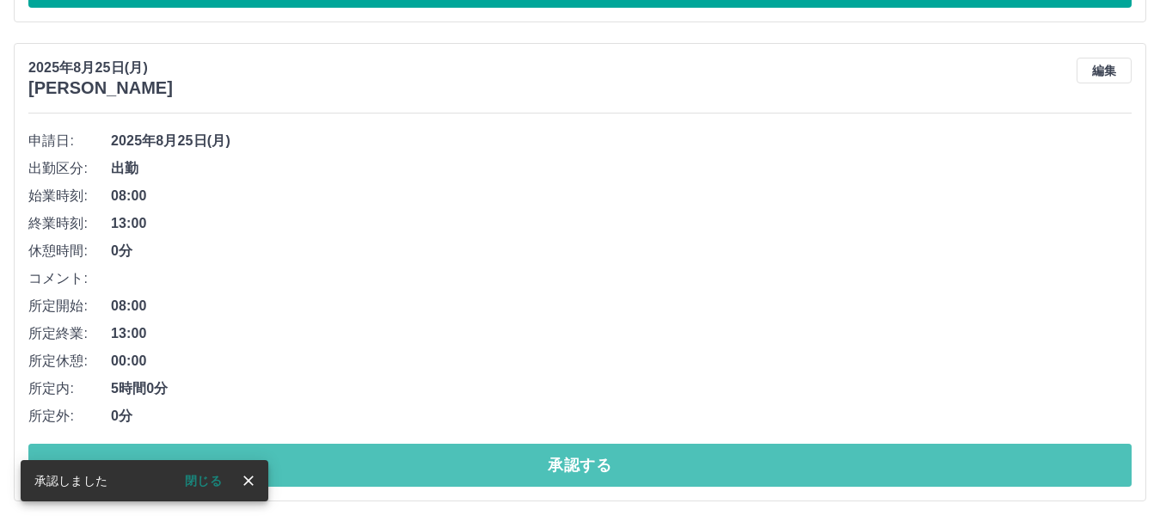
click at [889, 477] on button "承認する" at bounding box center [580, 465] width 1104 height 43
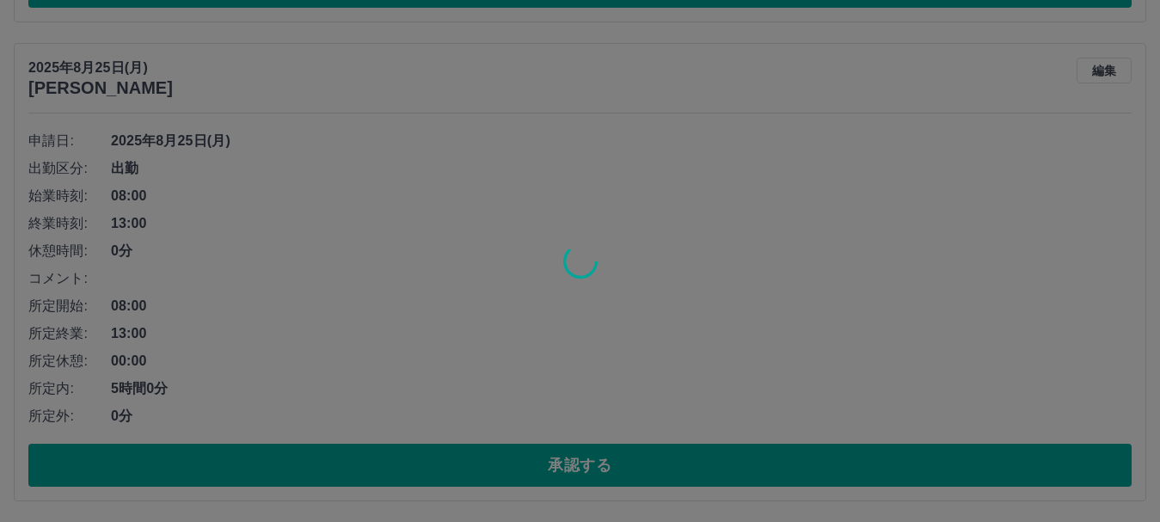
scroll to position [2075, 0]
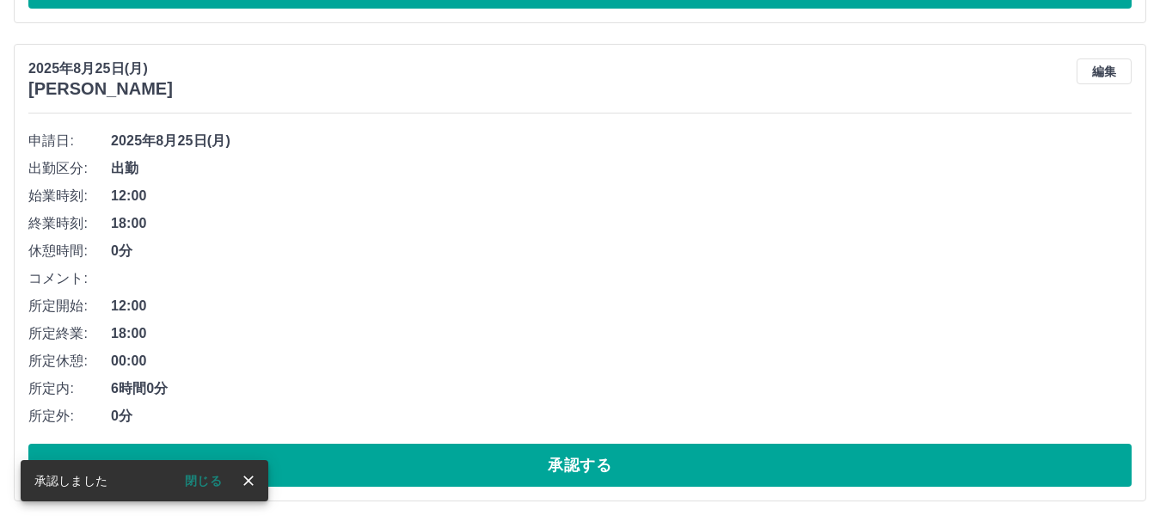
click at [888, 465] on button "承認する" at bounding box center [580, 465] width 1104 height 43
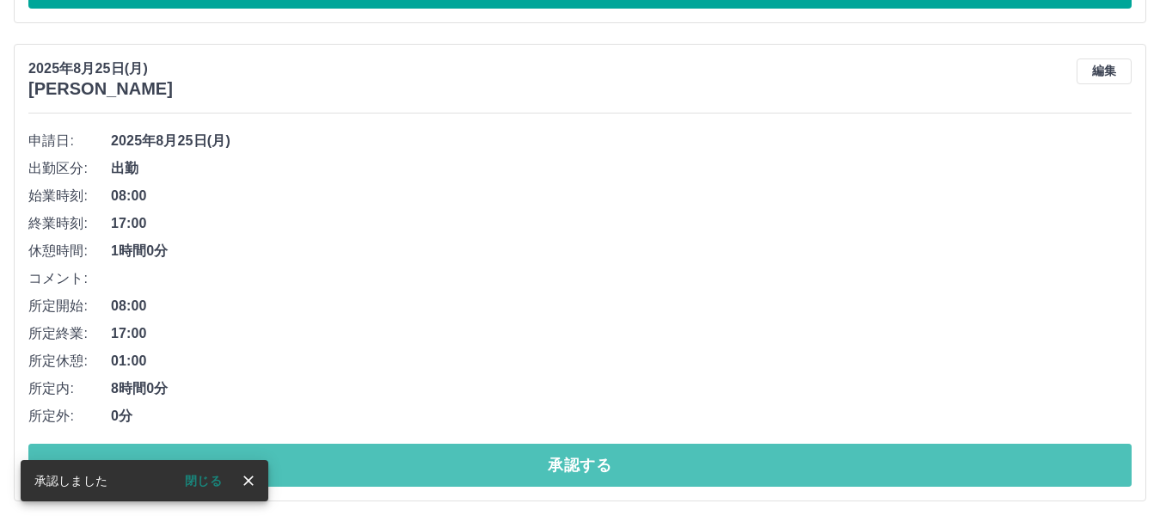
click at [888, 465] on button "承認する" at bounding box center [580, 465] width 1104 height 43
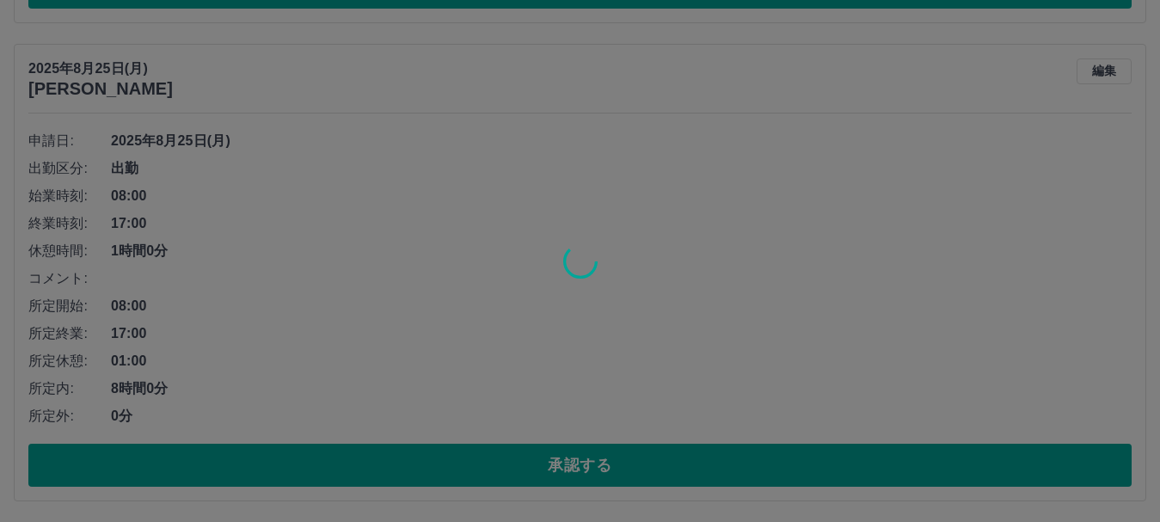
scroll to position [1118, 0]
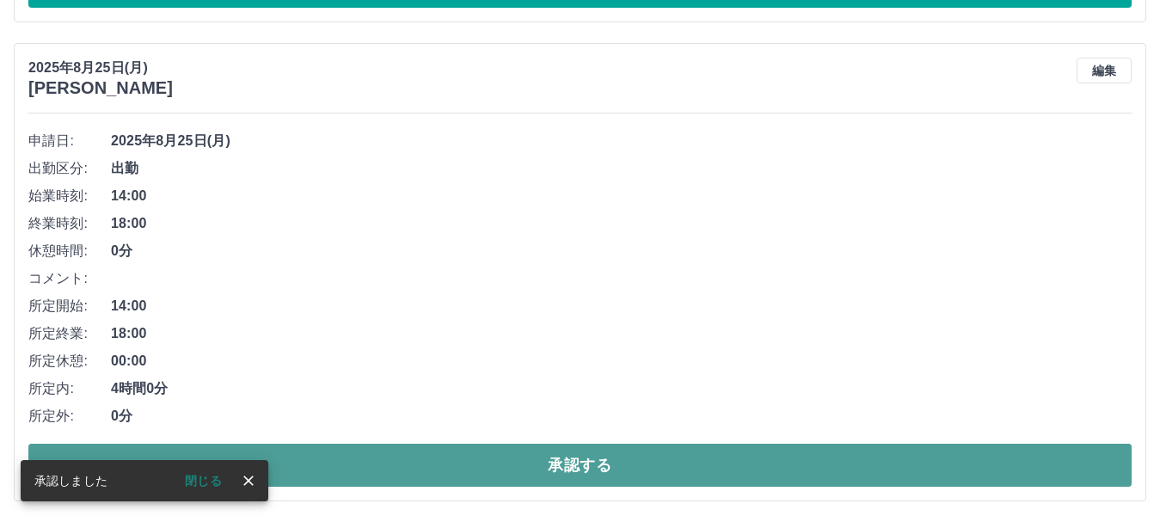
click at [901, 466] on button "承認する" at bounding box center [580, 465] width 1104 height 43
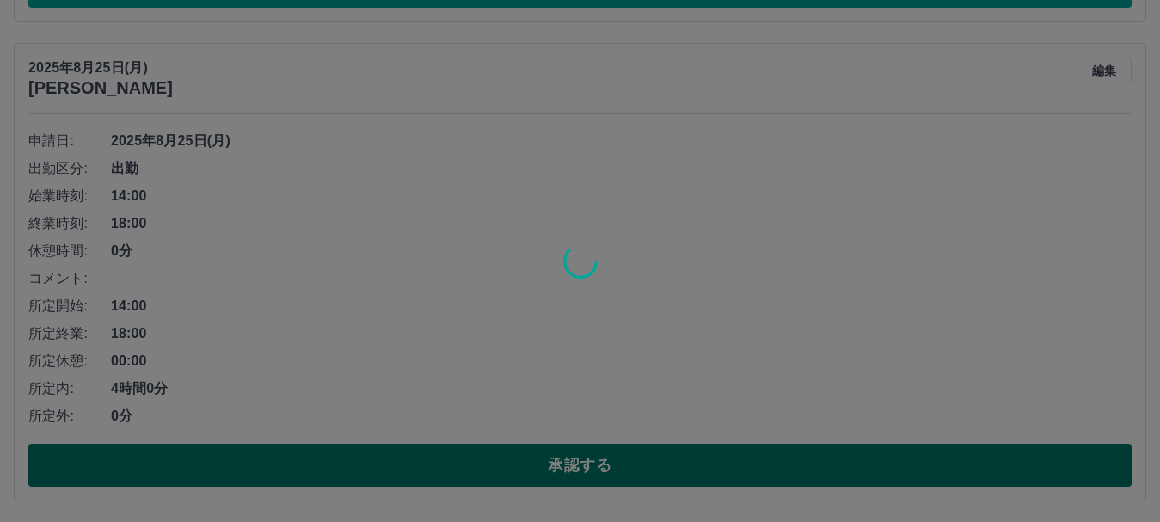
scroll to position [639, 0]
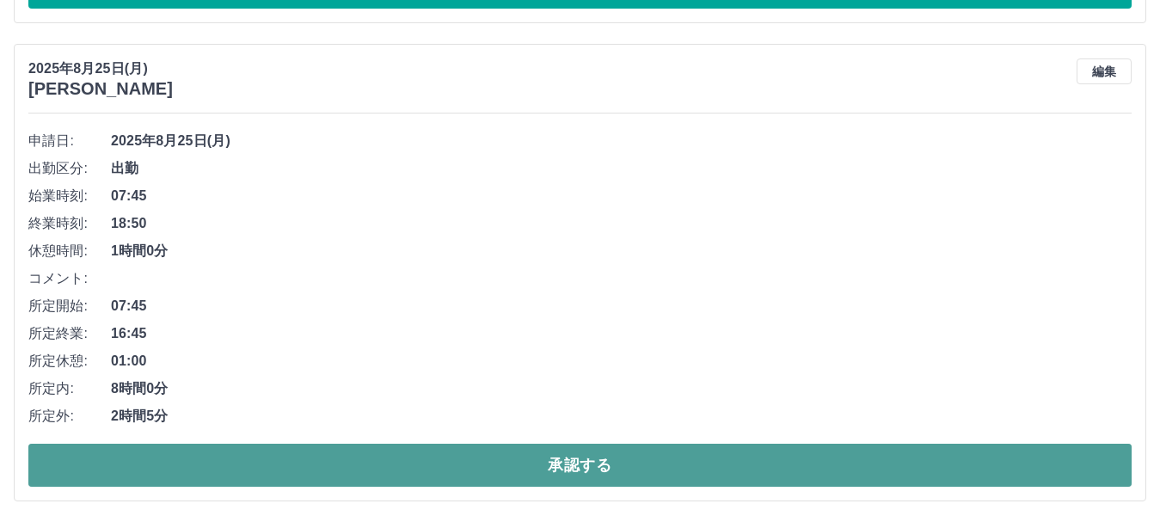
click at [976, 471] on button "承認する" at bounding box center [580, 465] width 1104 height 43
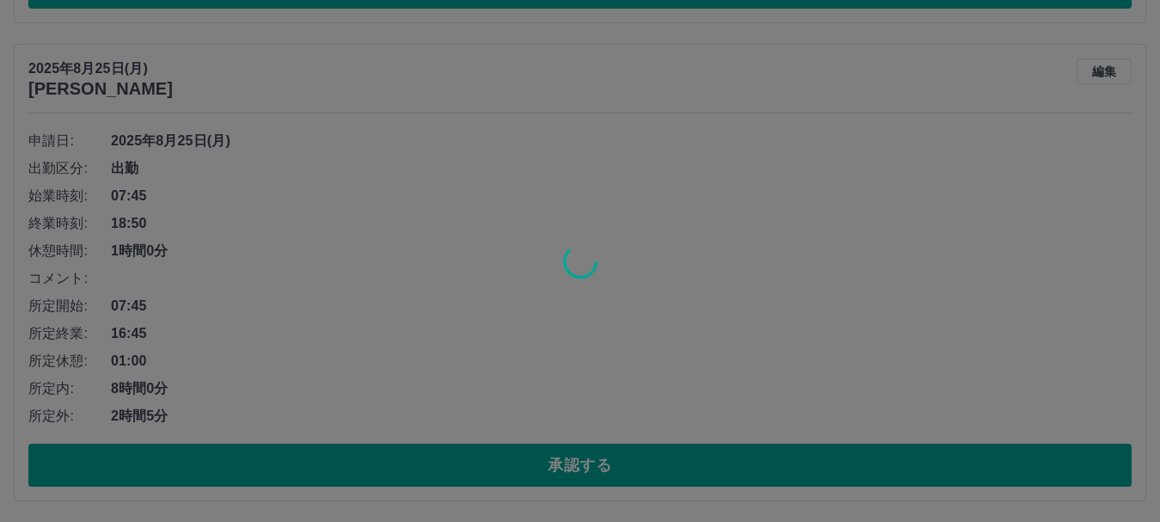
scroll to position [161, 0]
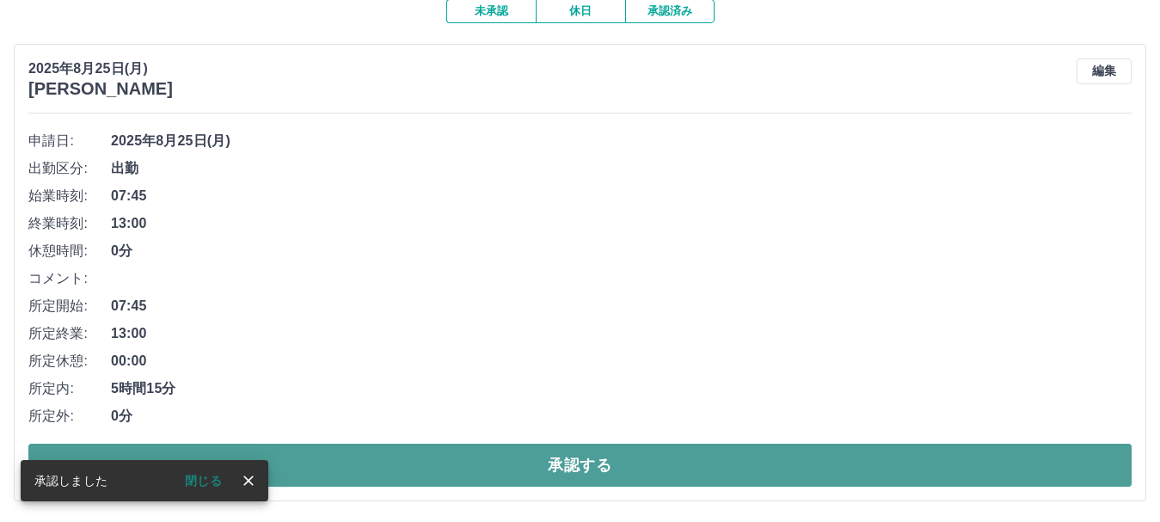
click at [974, 478] on button "承認する" at bounding box center [580, 465] width 1104 height 43
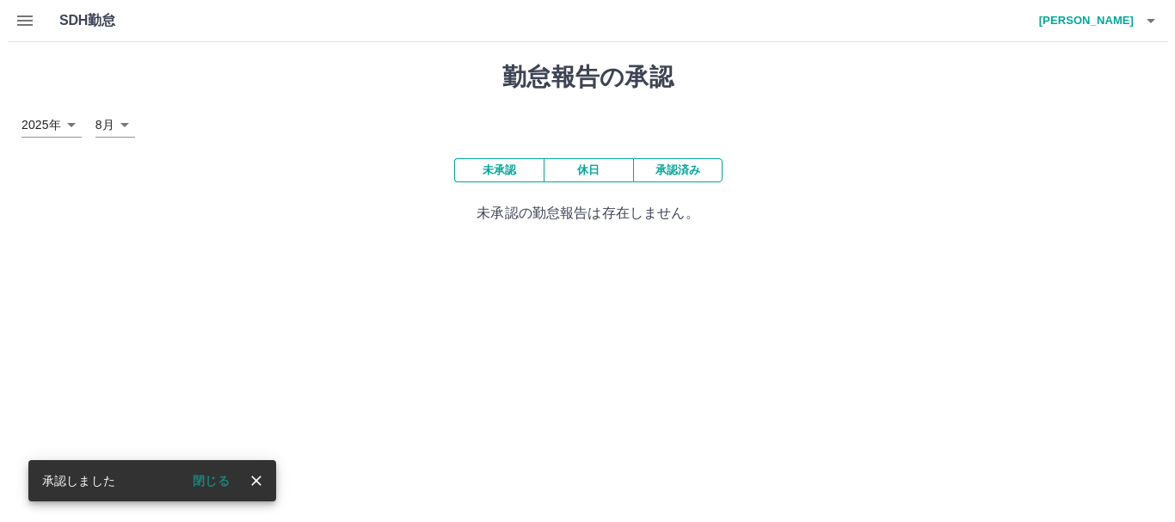
scroll to position [0, 0]
